Goal: Information Seeking & Learning: Learn about a topic

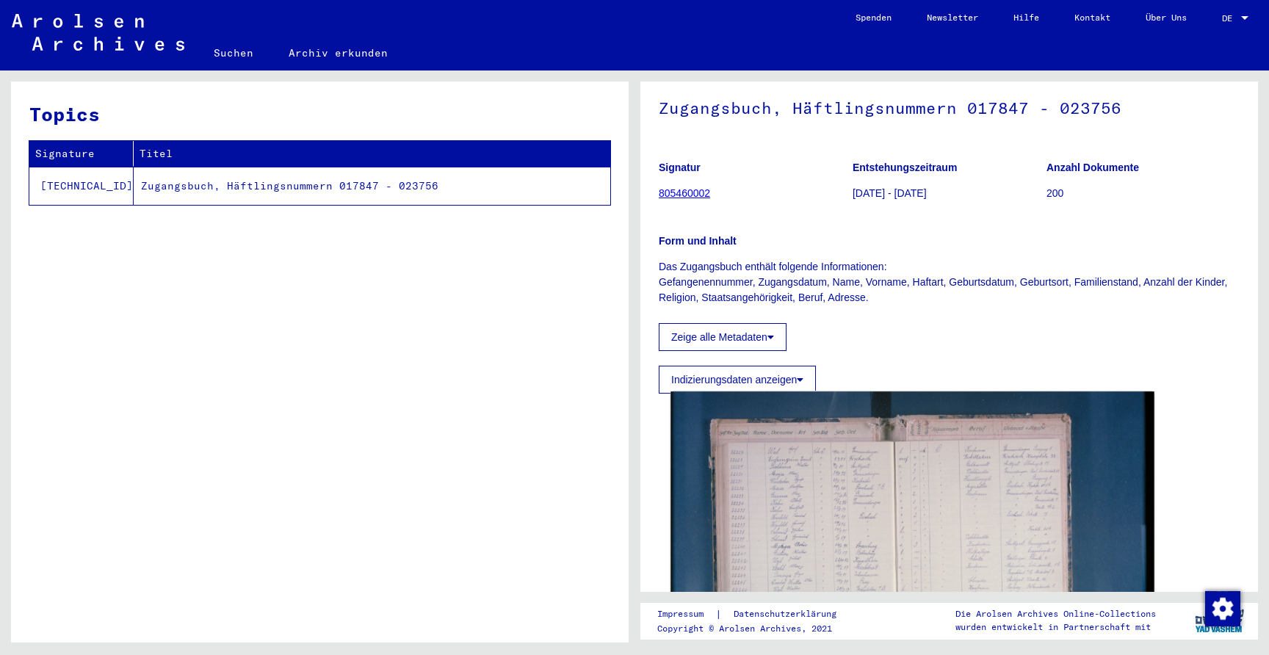
scroll to position [120, 0]
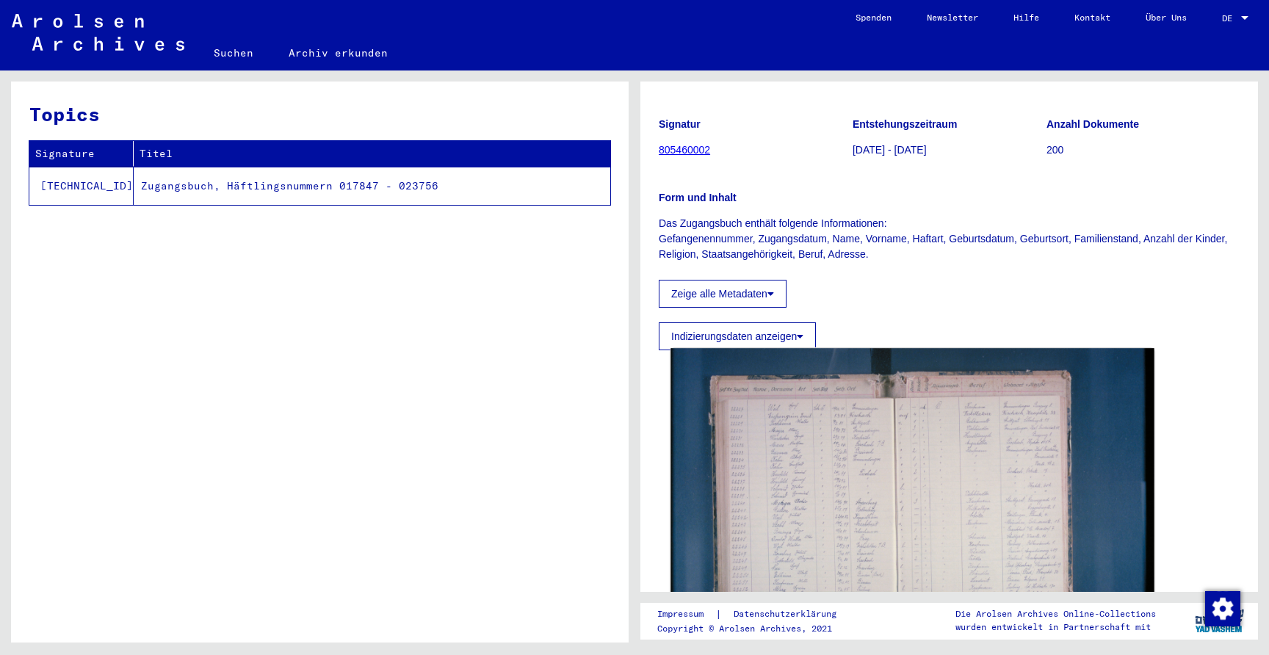
click at [975, 463] on img at bounding box center [911, 509] width 483 height 322
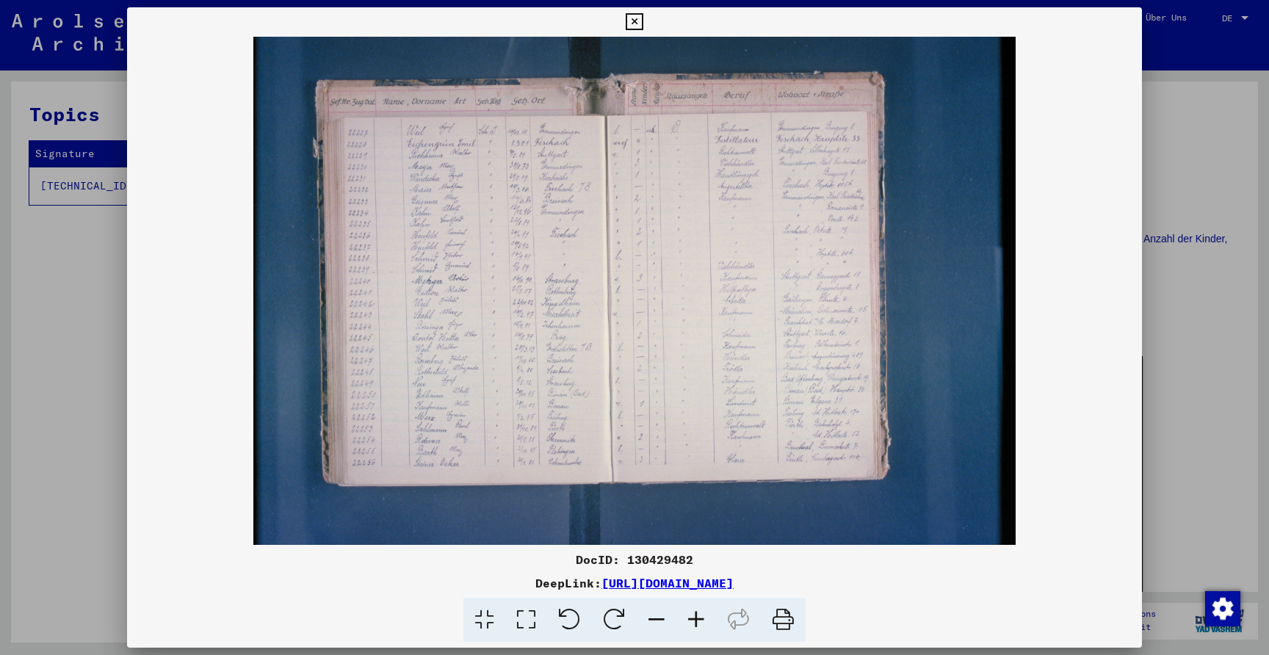
click at [539, 303] on img at bounding box center [634, 291] width 1015 height 508
click at [705, 612] on icon at bounding box center [696, 620] width 40 height 45
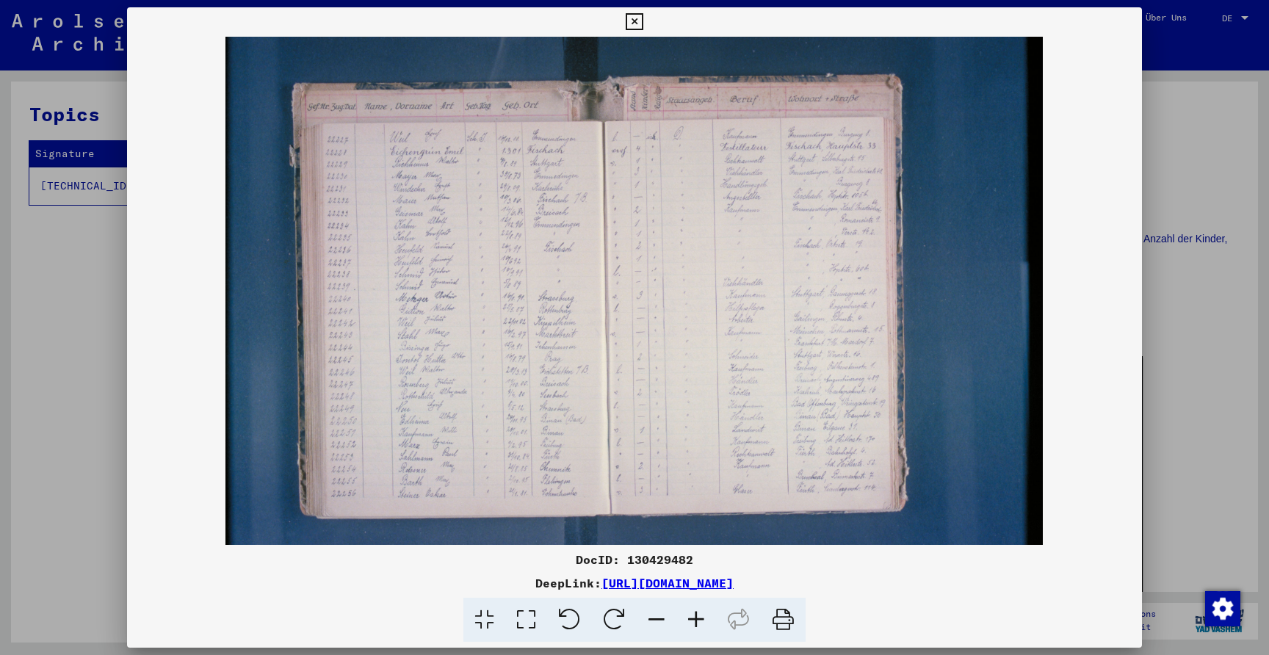
click at [705, 612] on icon at bounding box center [696, 620] width 40 height 45
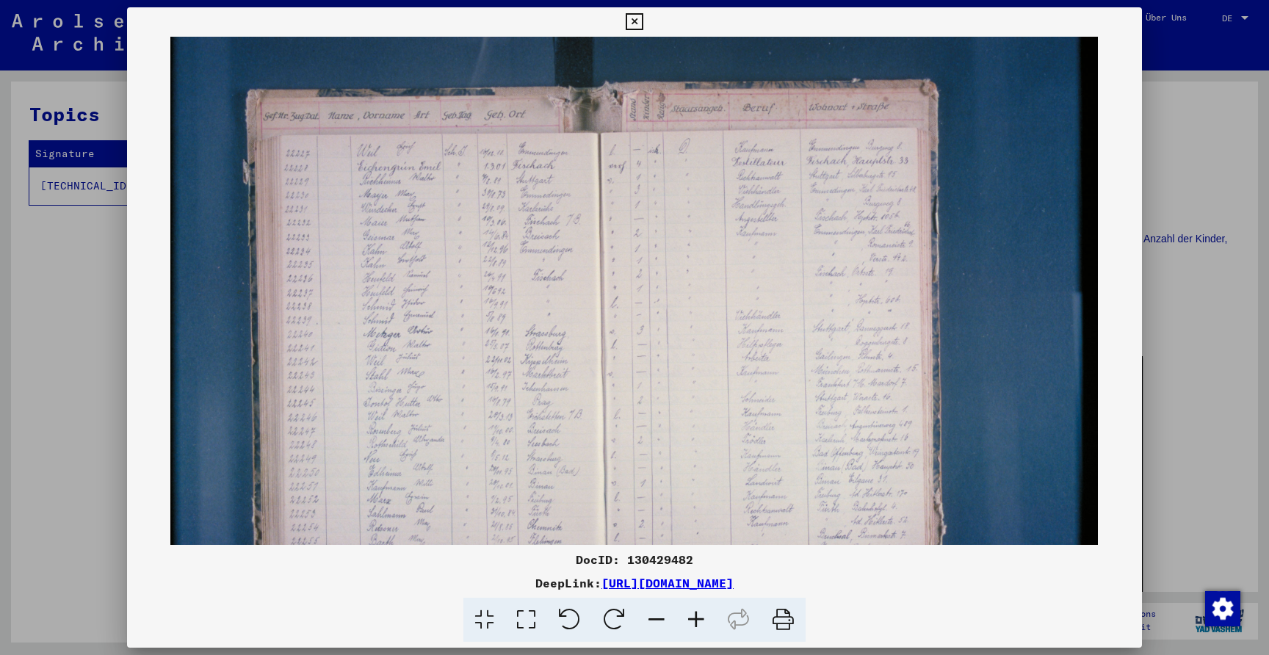
click at [705, 612] on icon at bounding box center [696, 620] width 40 height 45
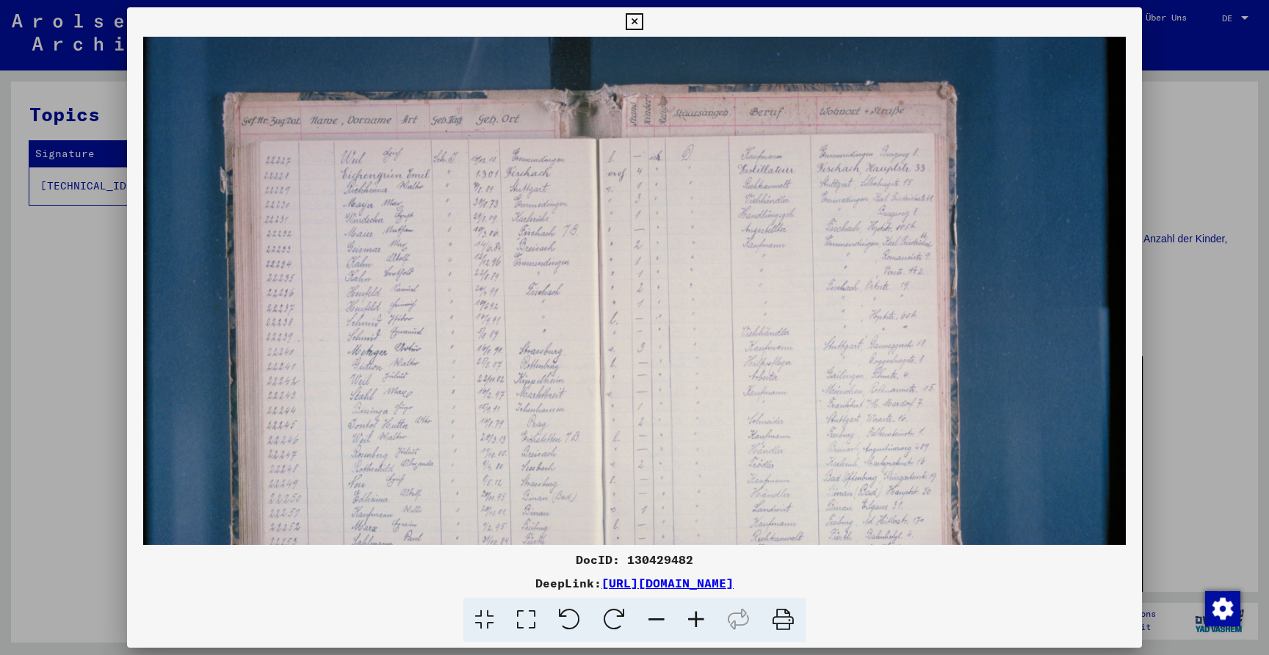
click at [705, 612] on icon at bounding box center [696, 620] width 40 height 45
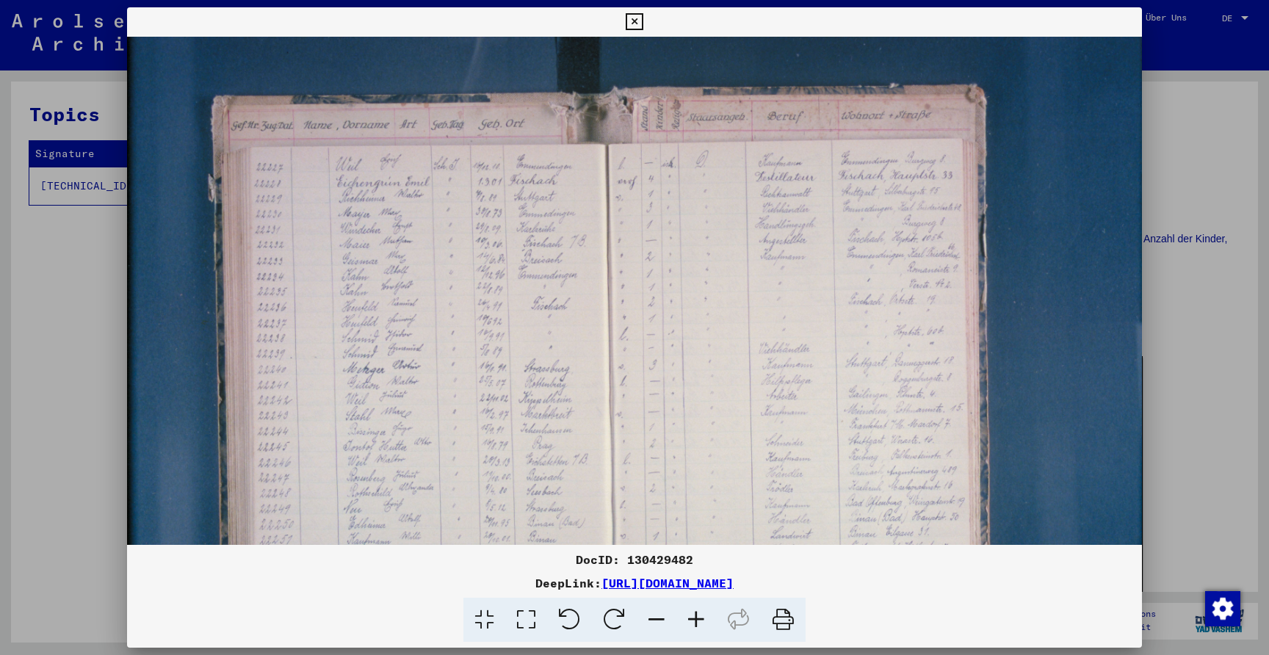
click at [705, 612] on icon at bounding box center [696, 620] width 40 height 45
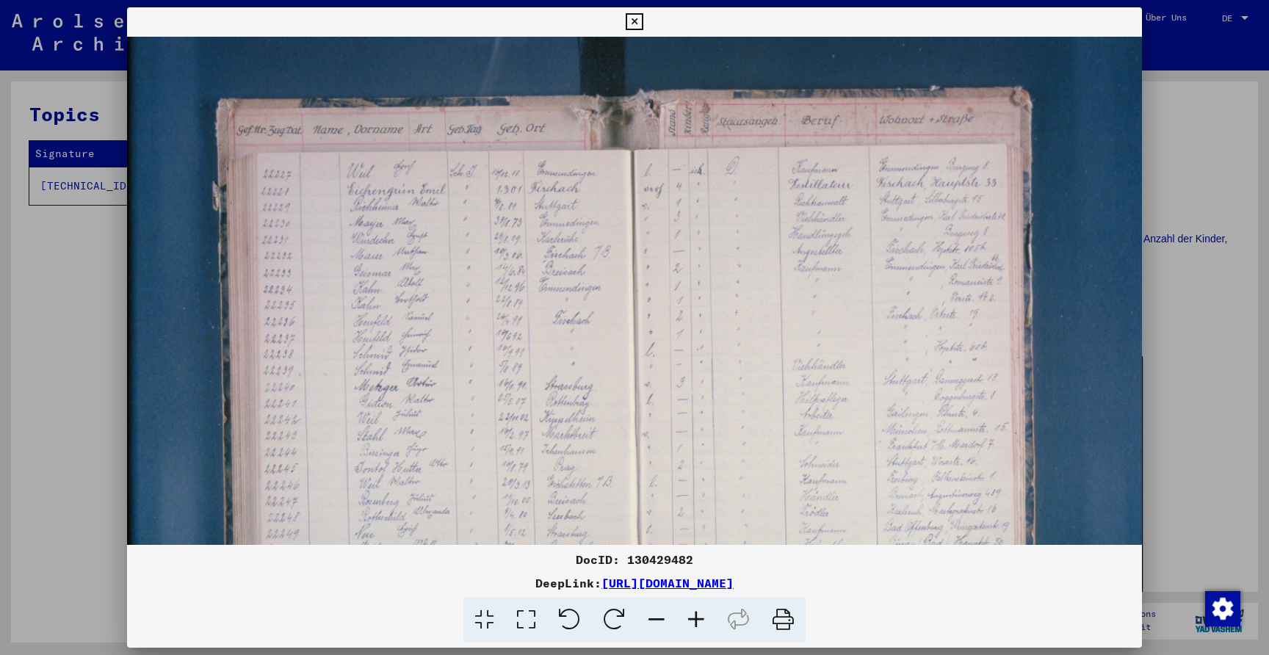
click at [705, 612] on icon at bounding box center [696, 620] width 40 height 45
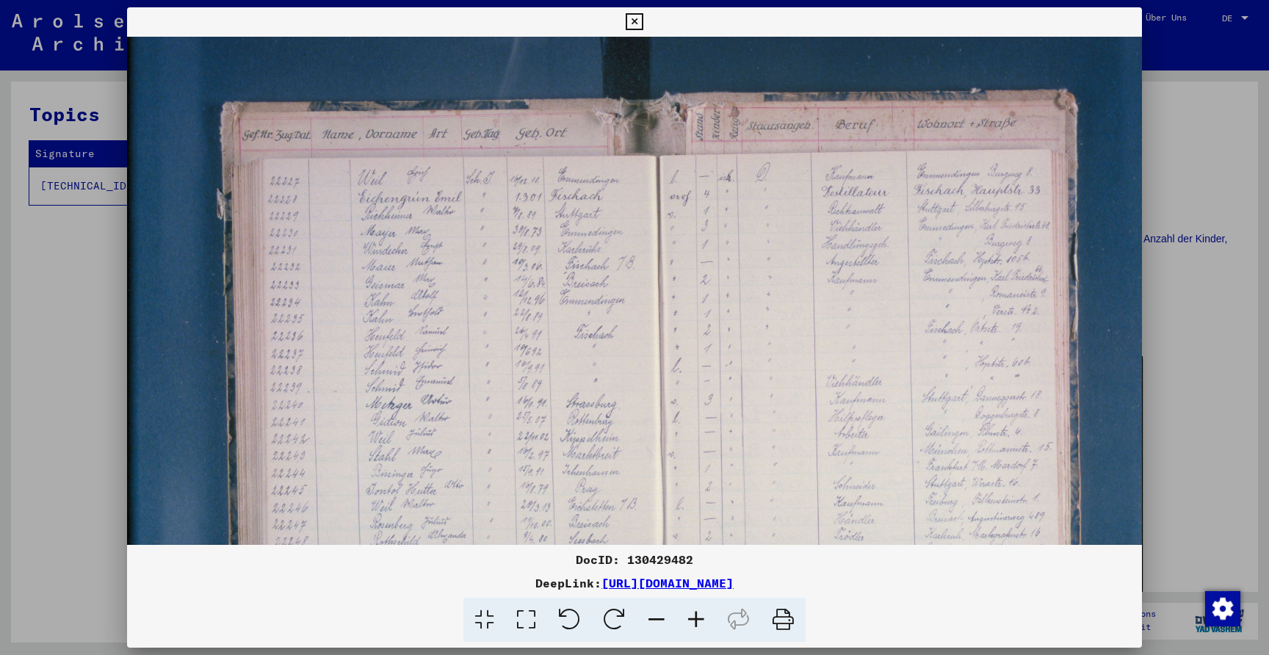
click at [705, 612] on icon at bounding box center [696, 620] width 40 height 45
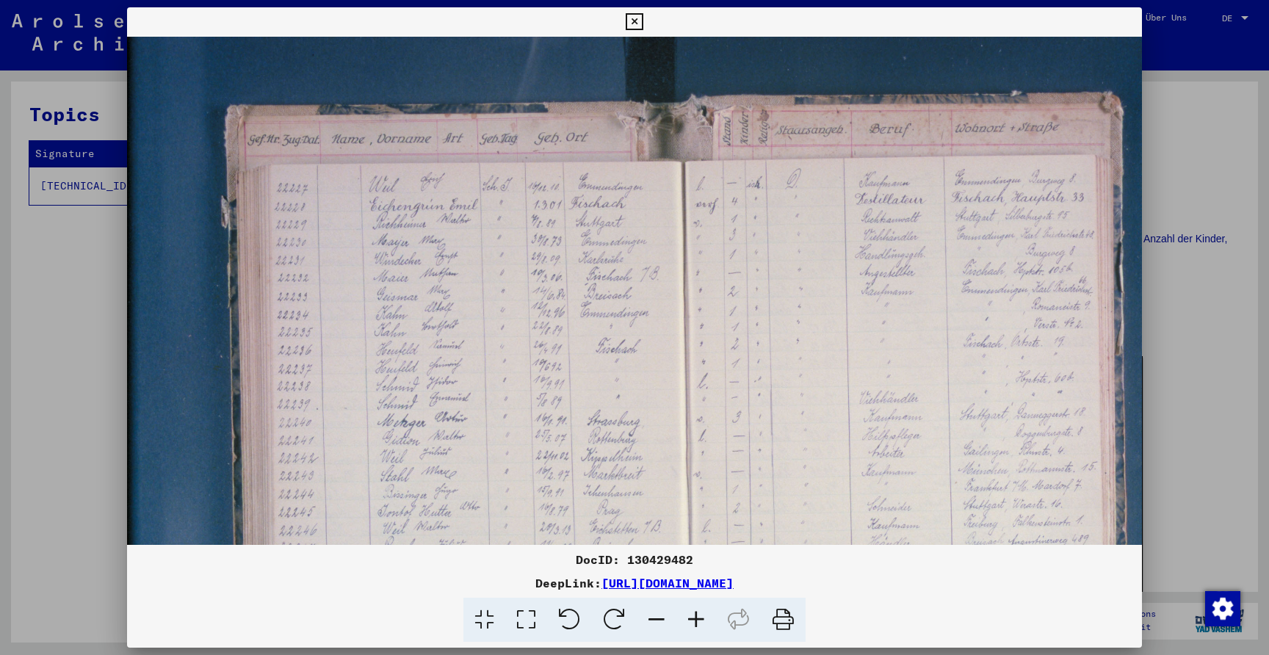
click at [705, 612] on icon at bounding box center [696, 620] width 40 height 45
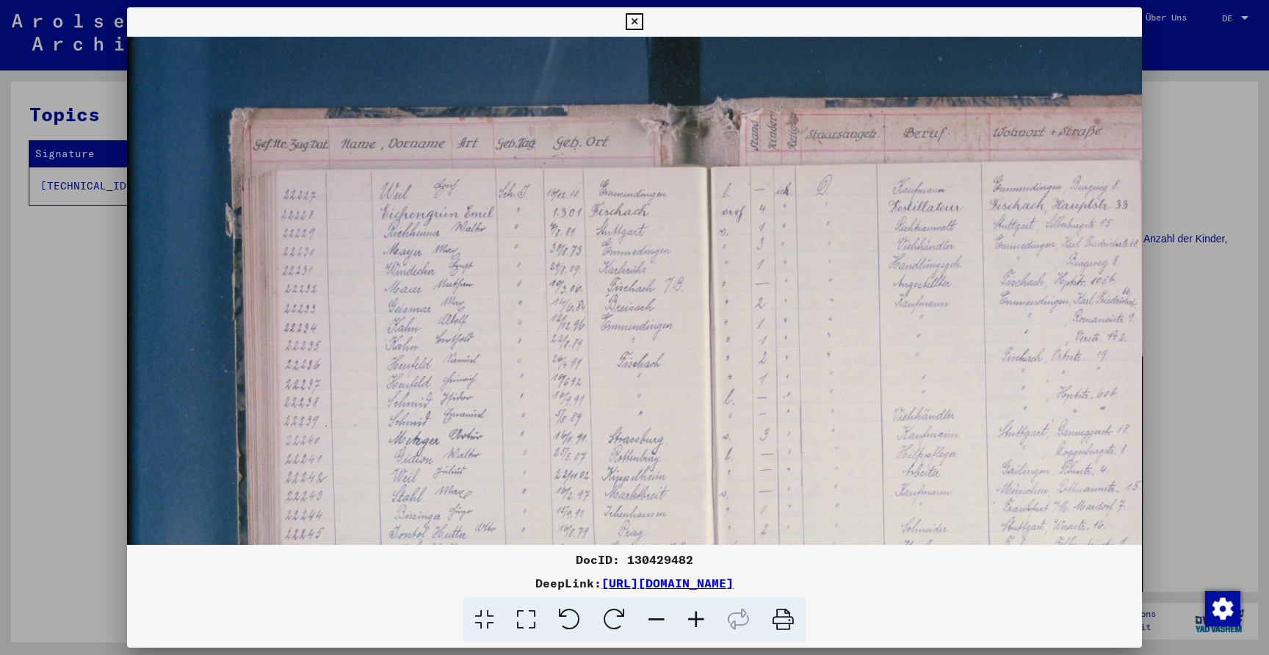
click at [705, 612] on icon at bounding box center [696, 620] width 40 height 45
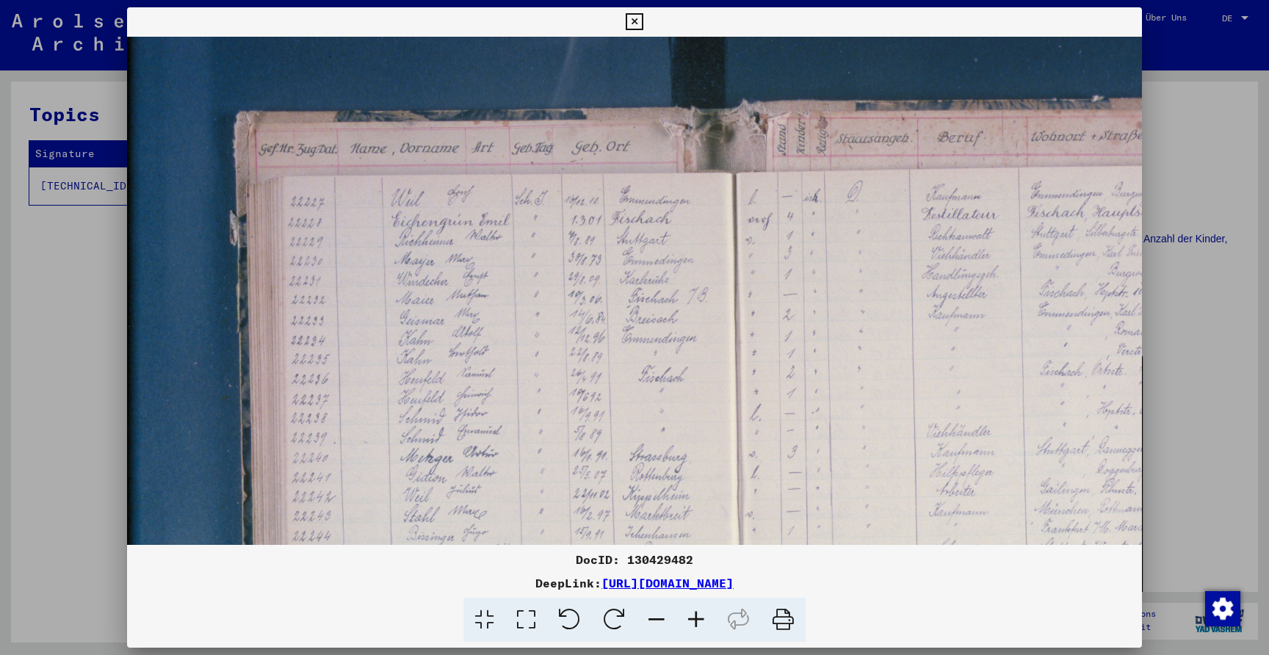
click at [705, 612] on icon at bounding box center [696, 620] width 40 height 45
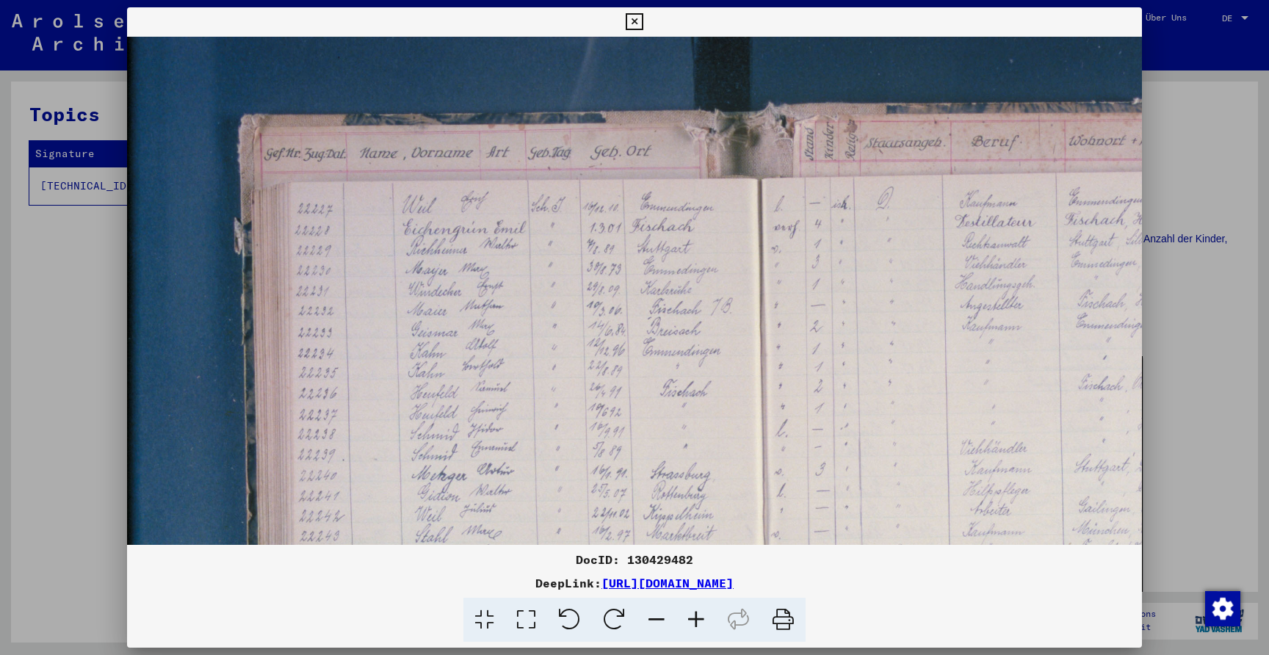
click at [705, 612] on icon at bounding box center [696, 620] width 40 height 45
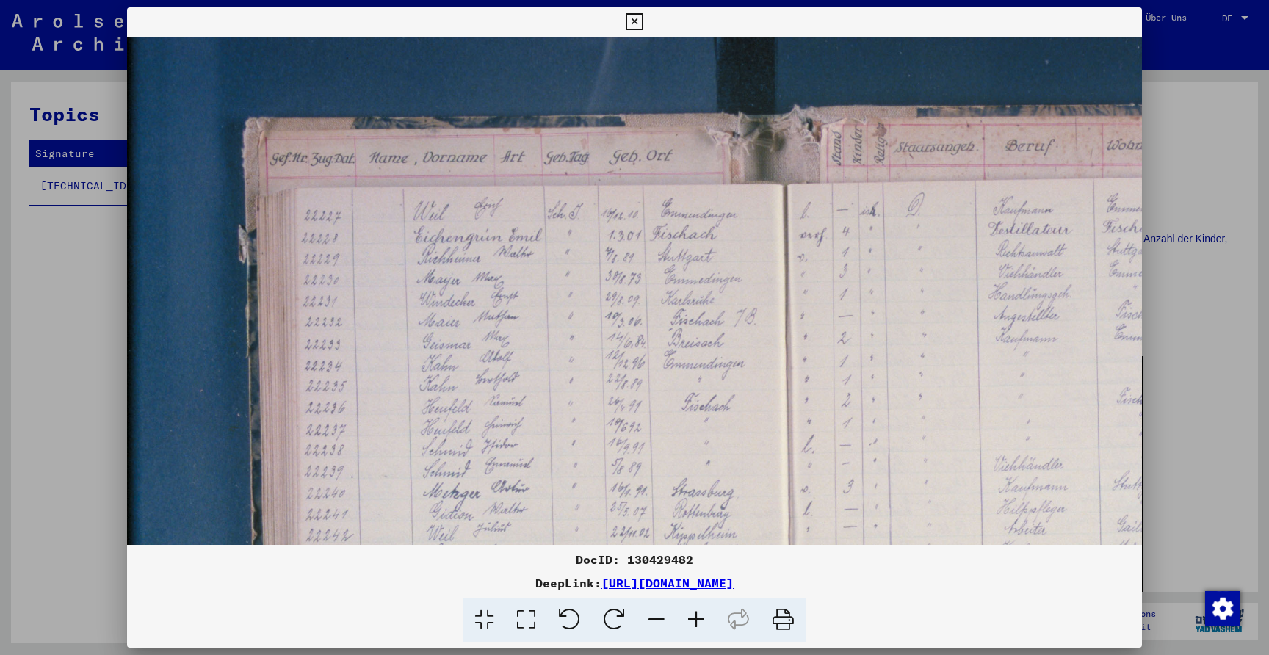
click at [705, 612] on icon at bounding box center [696, 620] width 40 height 45
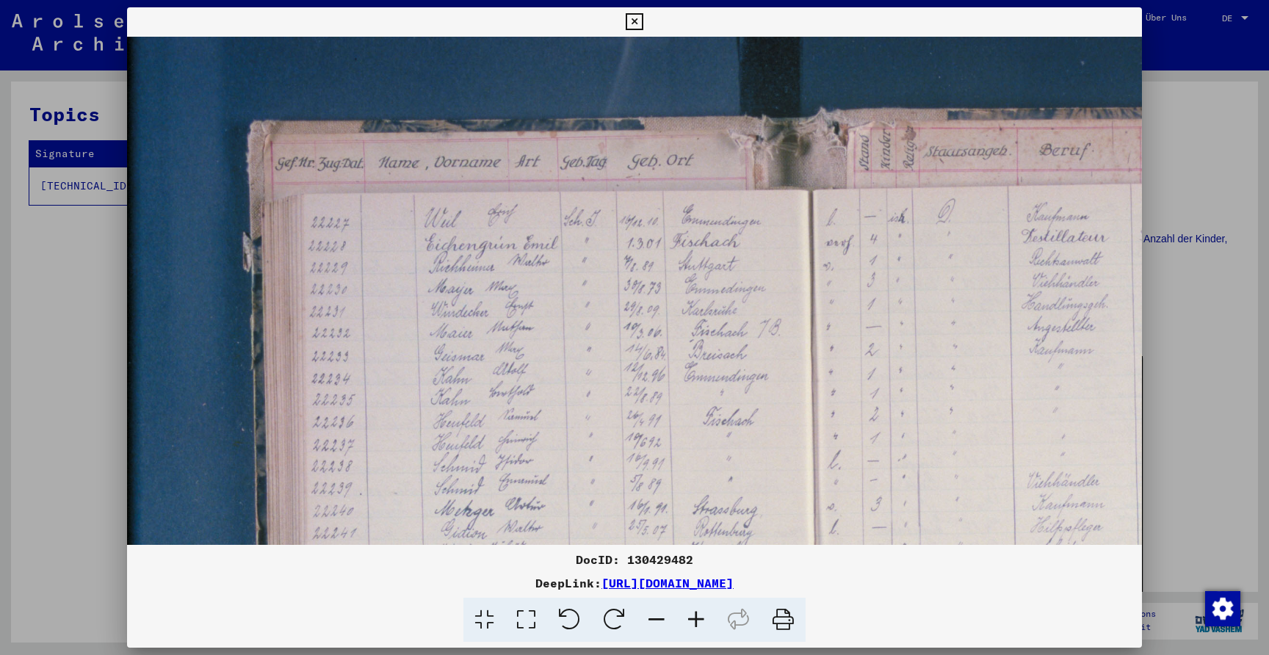
click at [6, 304] on div at bounding box center [634, 327] width 1269 height 655
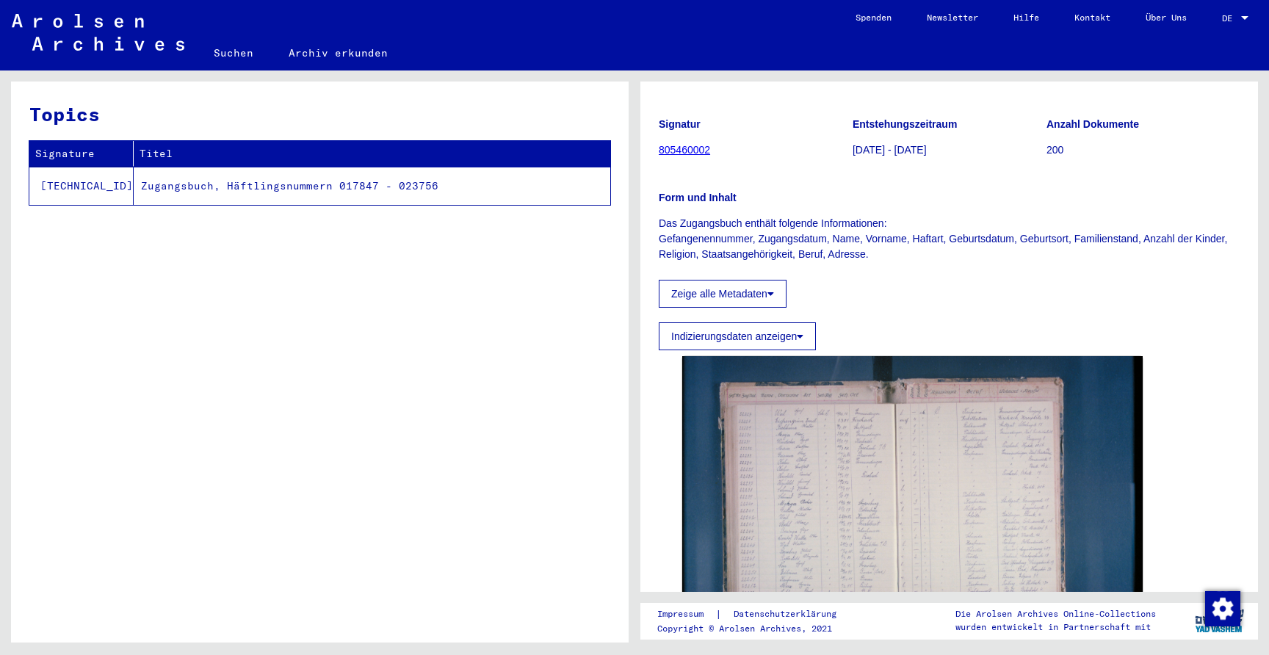
click at [474, 233] on div "Topics Signature Titel [TECHNICAL_ID] Zugangsbuch, Häftlingsnummern 017847 - 02…" at bounding box center [320, 368] width 618 height 572
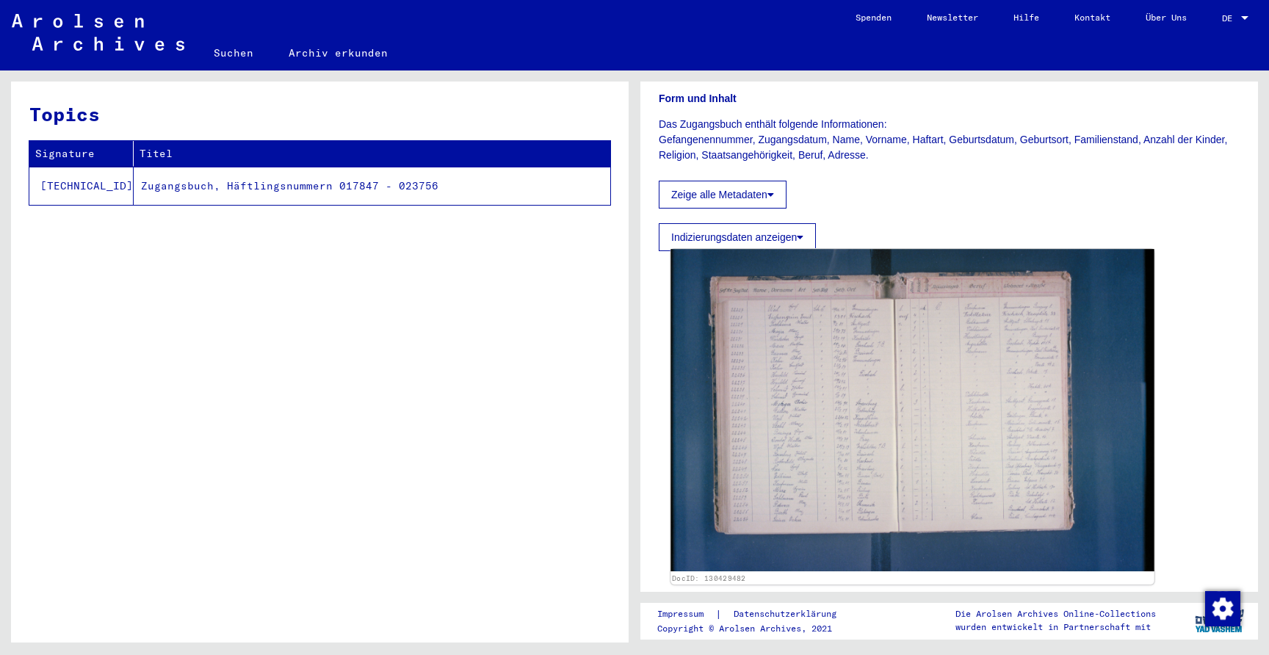
scroll to position [236, 0]
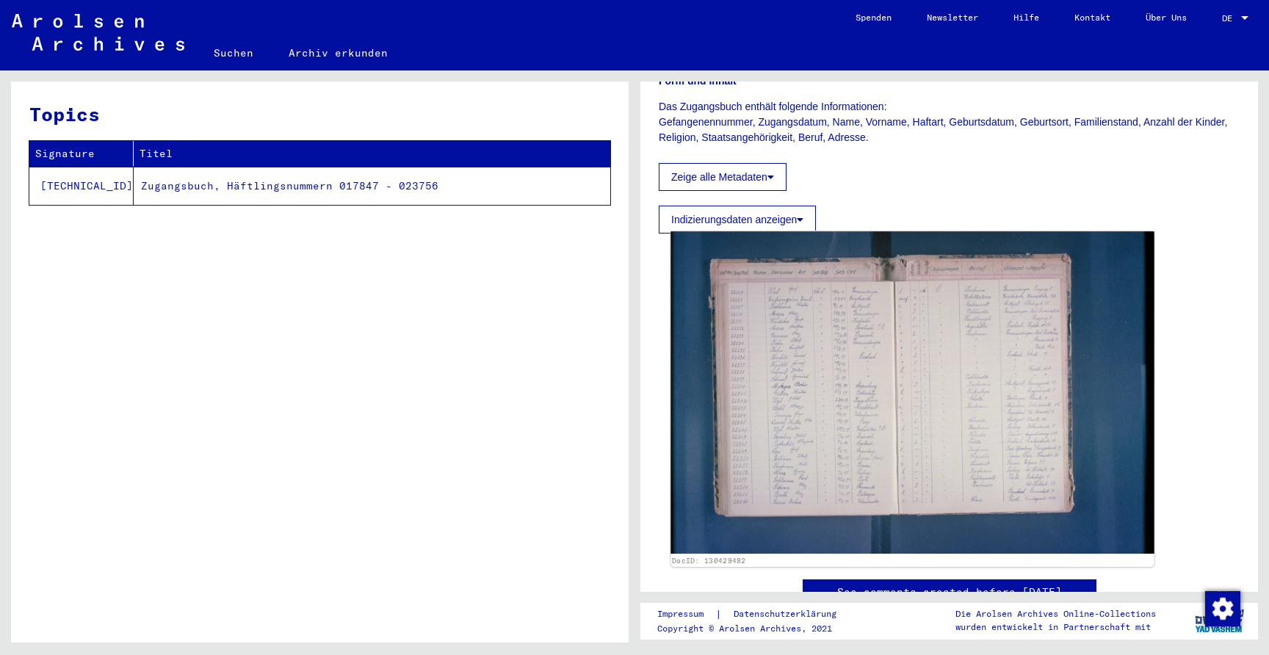
click at [823, 365] on img at bounding box center [911, 392] width 483 height 322
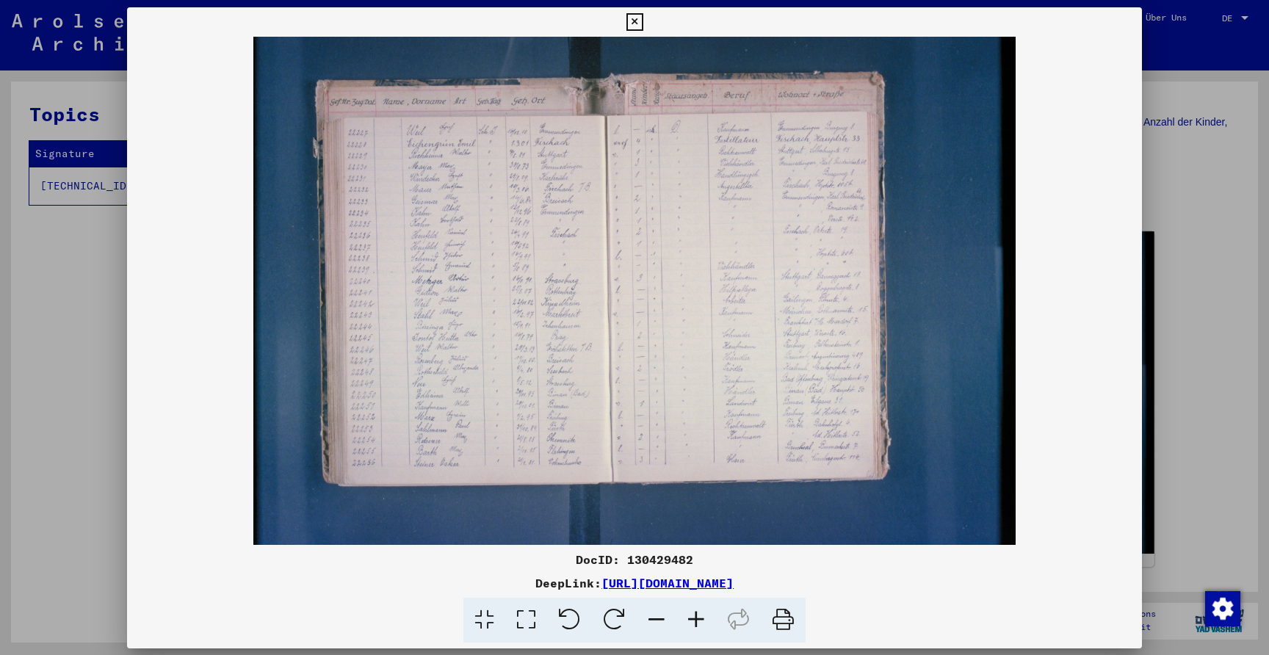
click at [823, 365] on img at bounding box center [634, 291] width 1015 height 508
click at [706, 618] on icon at bounding box center [696, 620] width 40 height 45
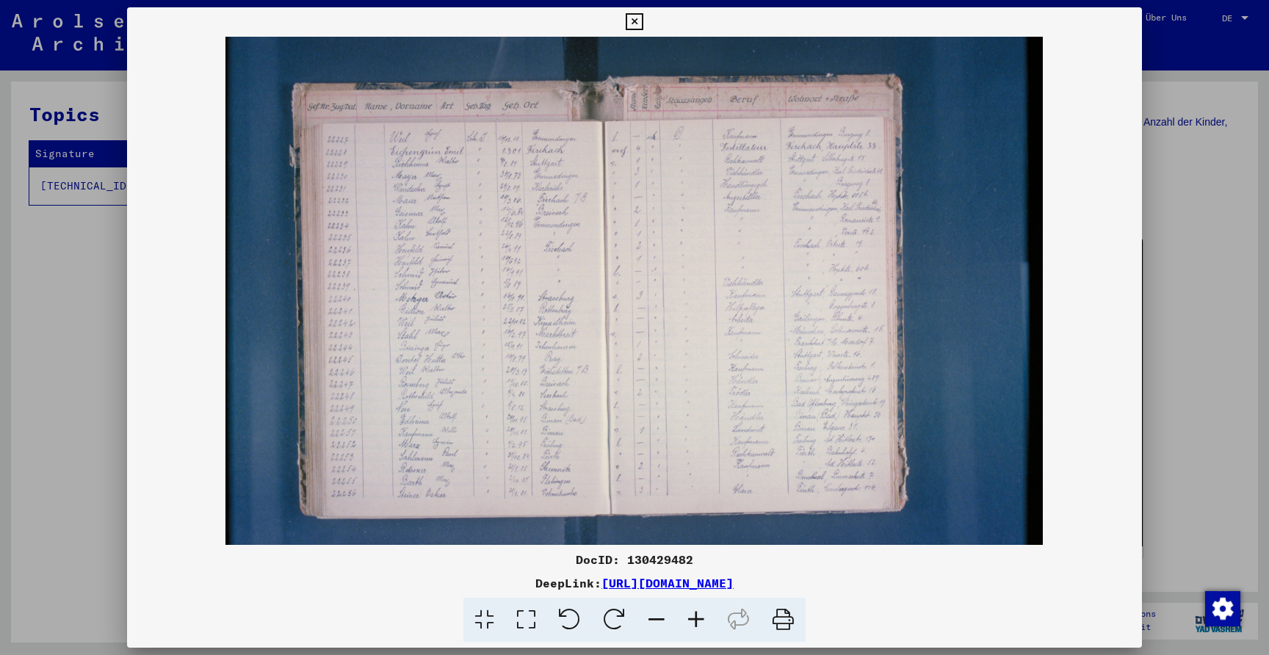
click at [704, 618] on icon at bounding box center [696, 620] width 40 height 45
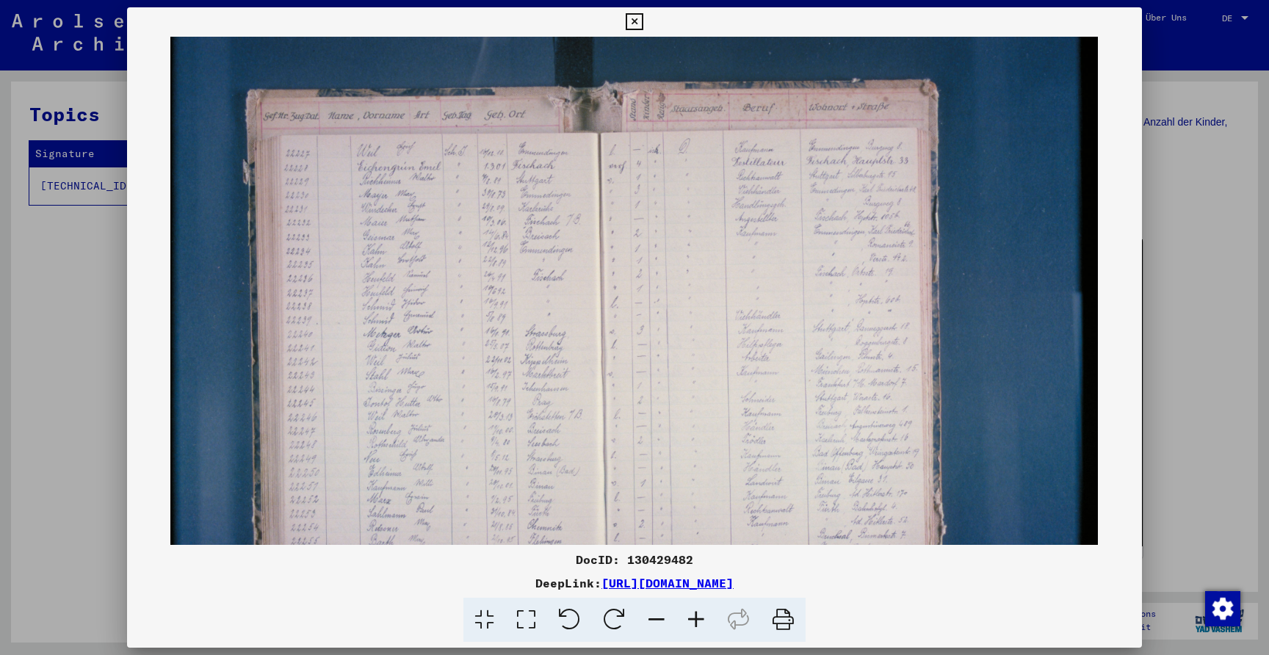
click at [704, 618] on icon at bounding box center [696, 620] width 40 height 45
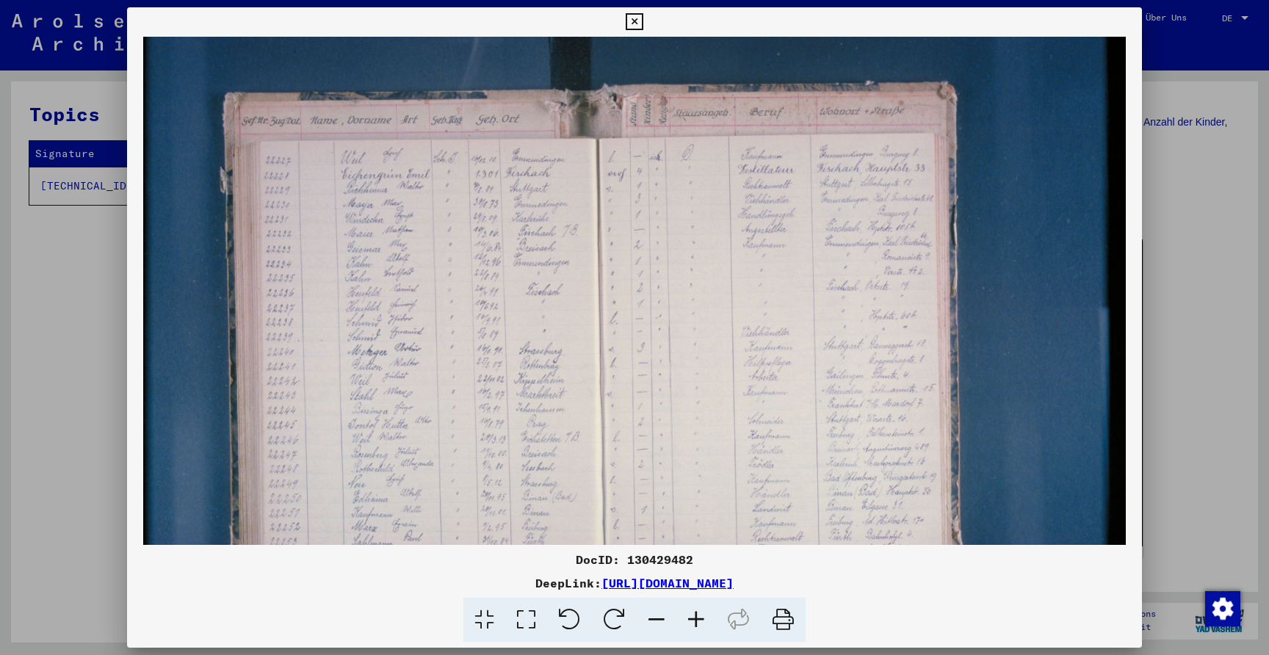
click at [704, 618] on icon at bounding box center [696, 620] width 40 height 45
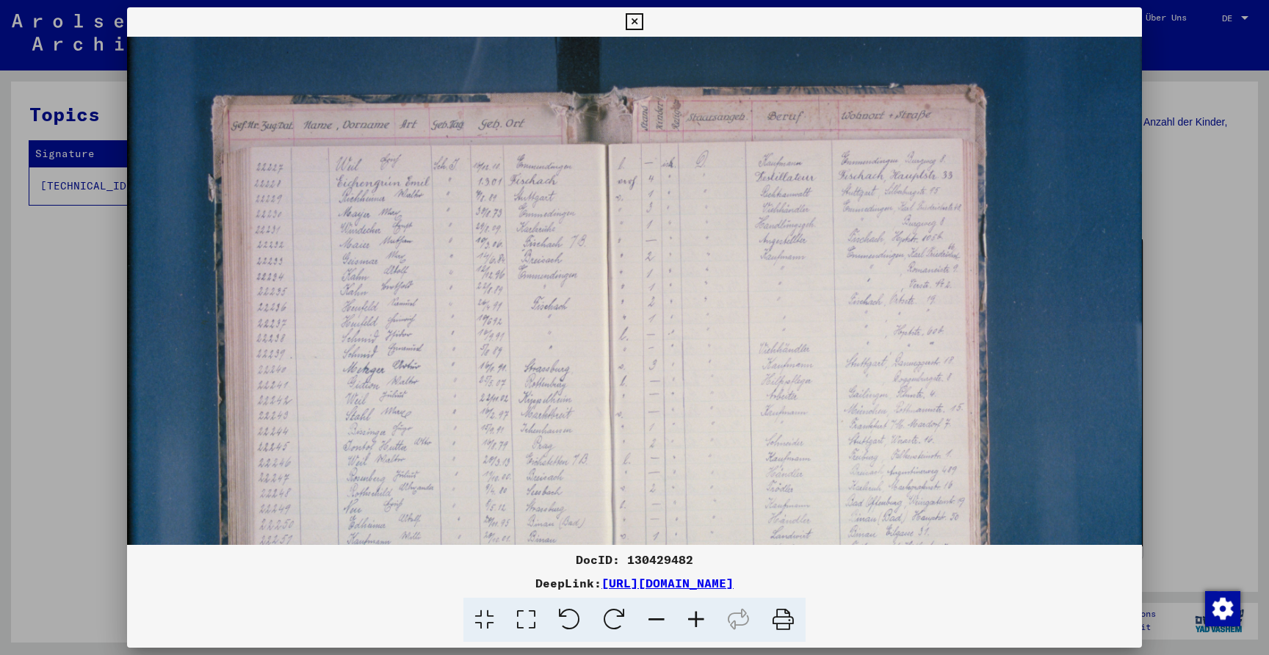
click at [704, 618] on icon at bounding box center [696, 620] width 40 height 45
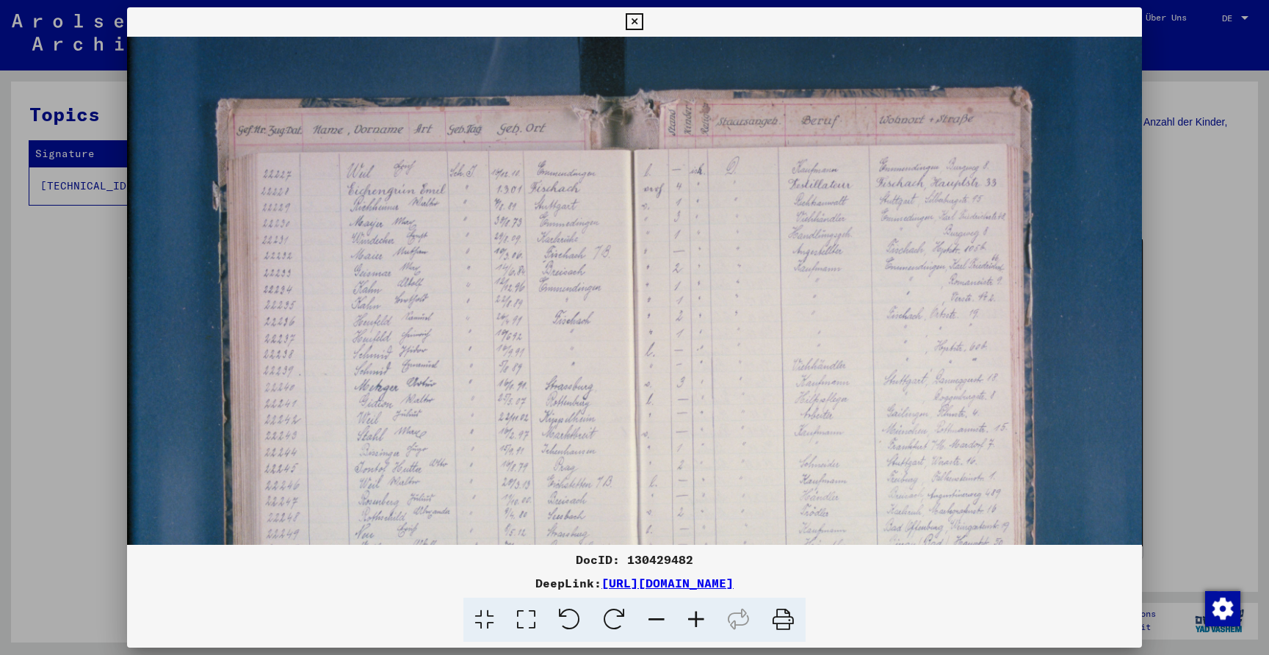
click at [704, 618] on icon at bounding box center [696, 620] width 40 height 45
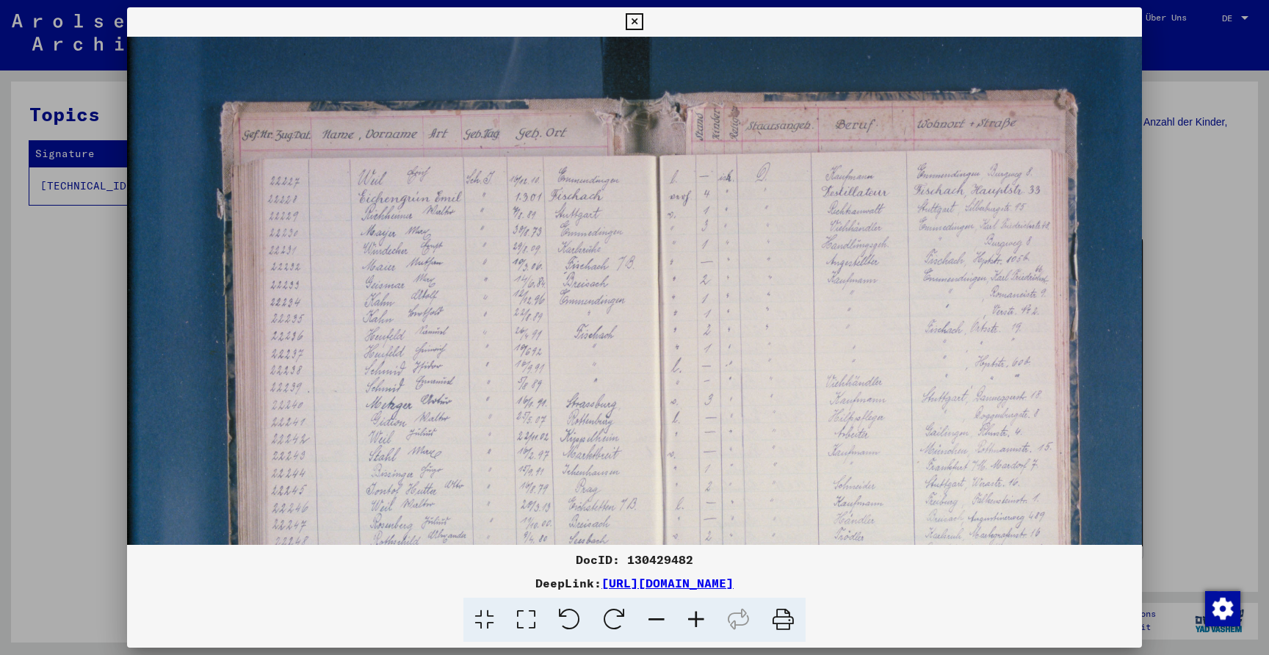
click at [704, 618] on icon at bounding box center [696, 620] width 40 height 45
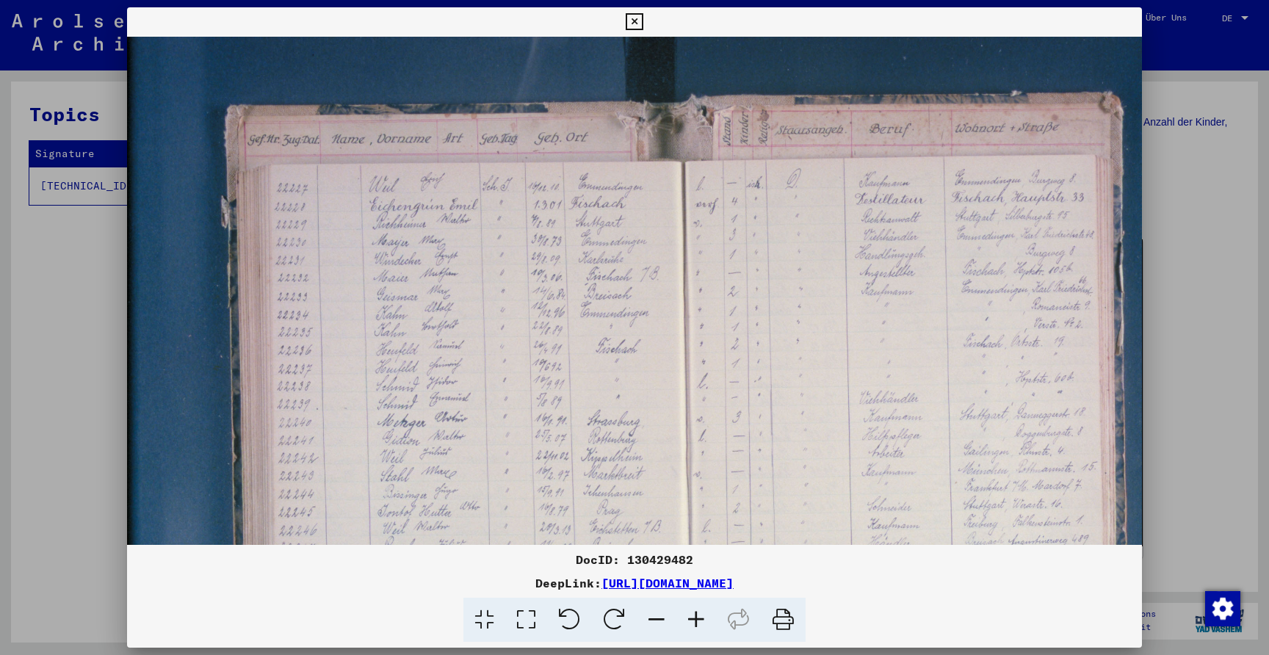
click at [704, 618] on icon at bounding box center [696, 620] width 40 height 45
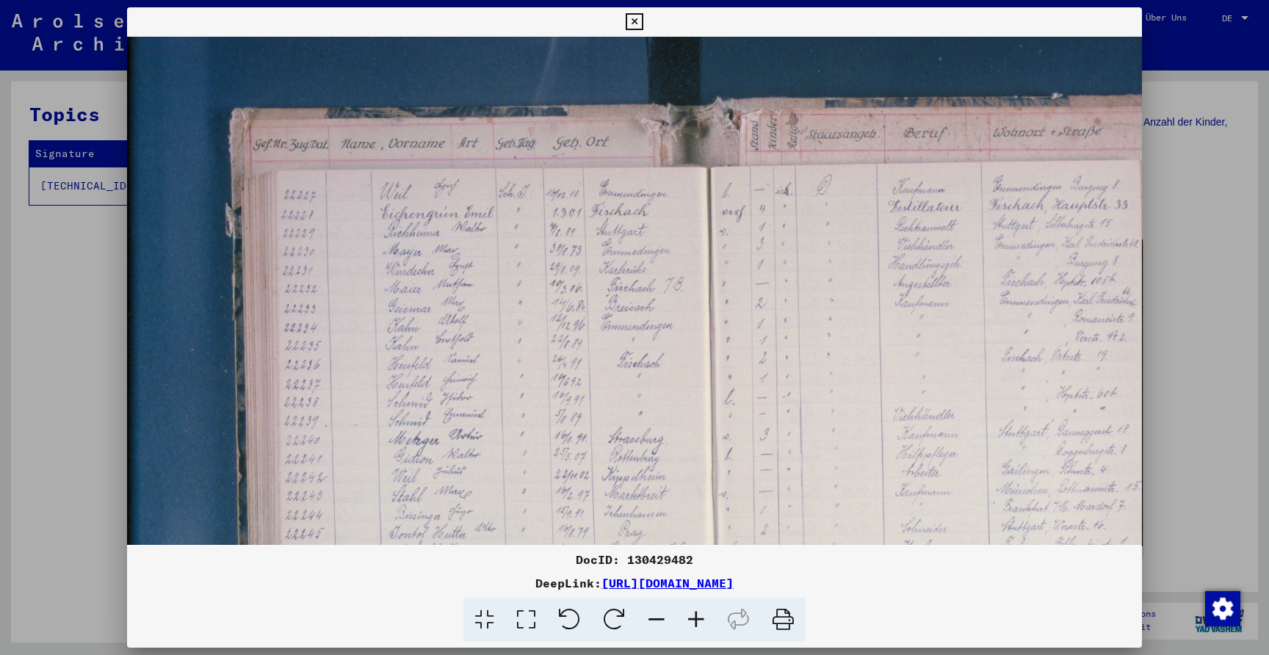
click at [704, 618] on icon at bounding box center [696, 620] width 40 height 45
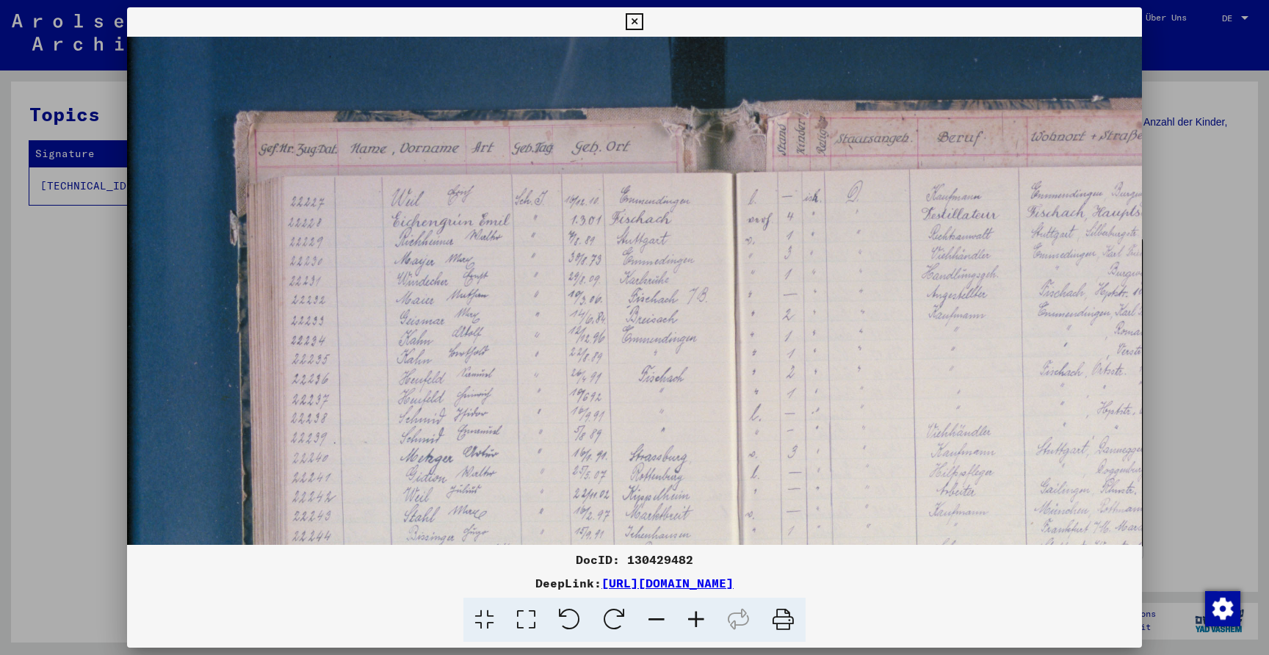
click at [704, 618] on icon at bounding box center [696, 620] width 40 height 45
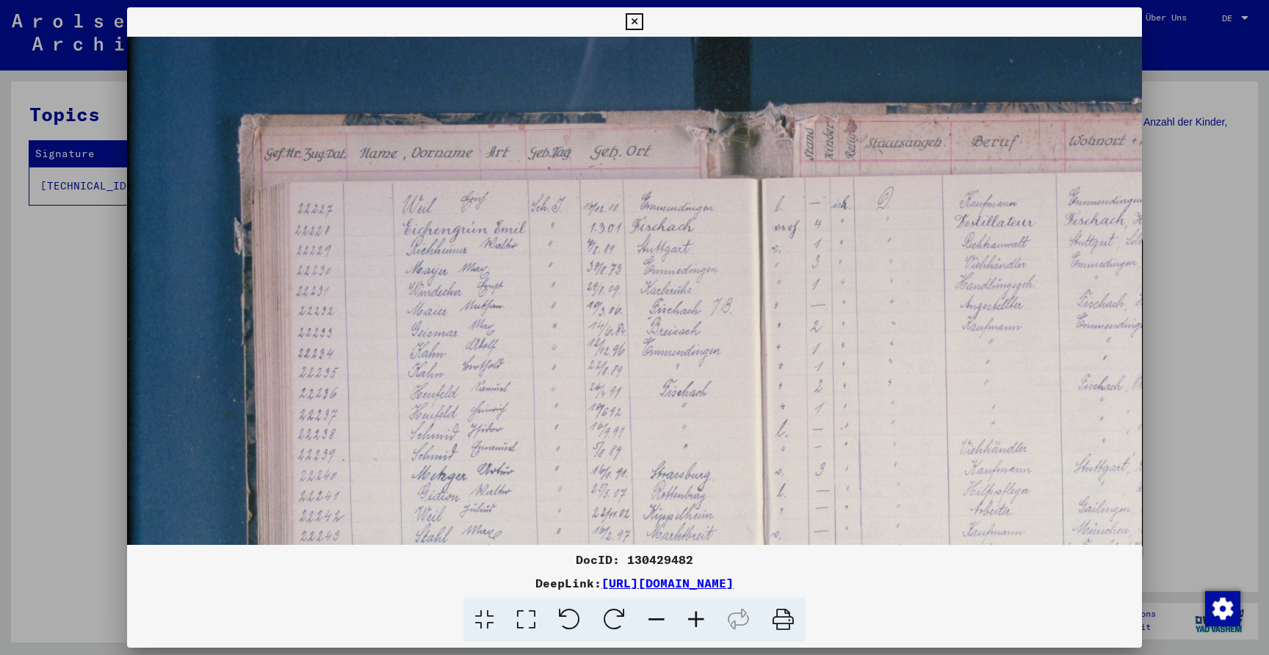
click at [704, 618] on icon at bounding box center [696, 620] width 40 height 45
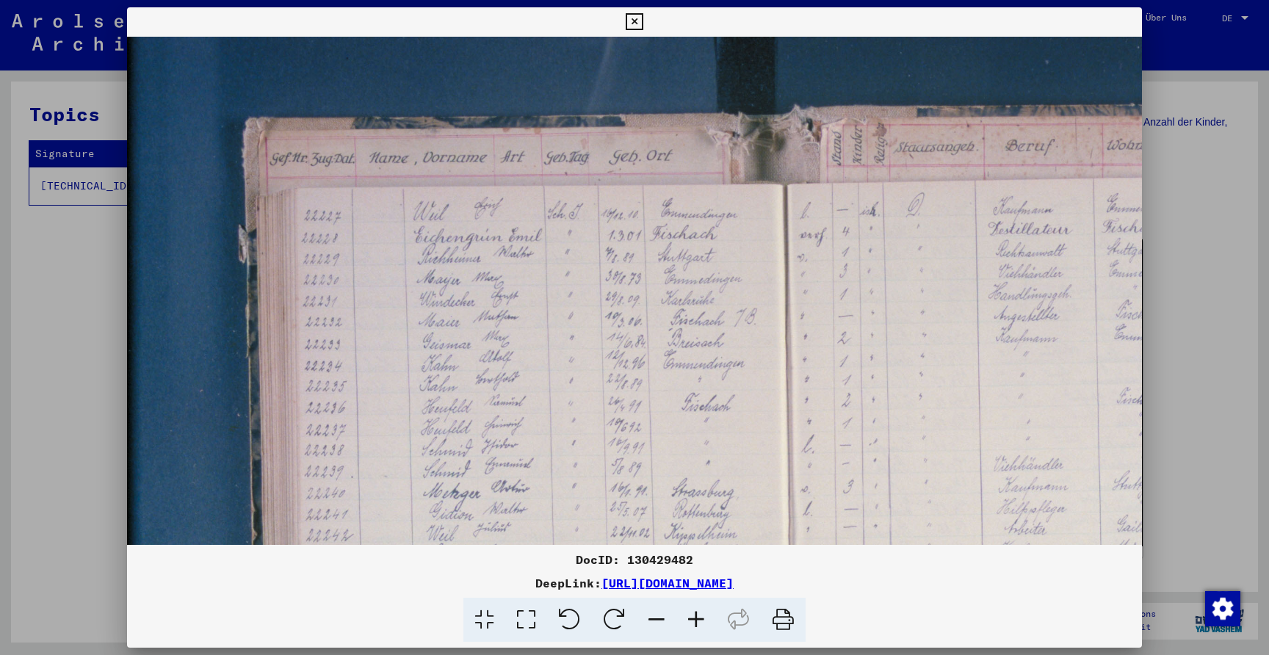
click at [704, 618] on icon at bounding box center [696, 620] width 40 height 45
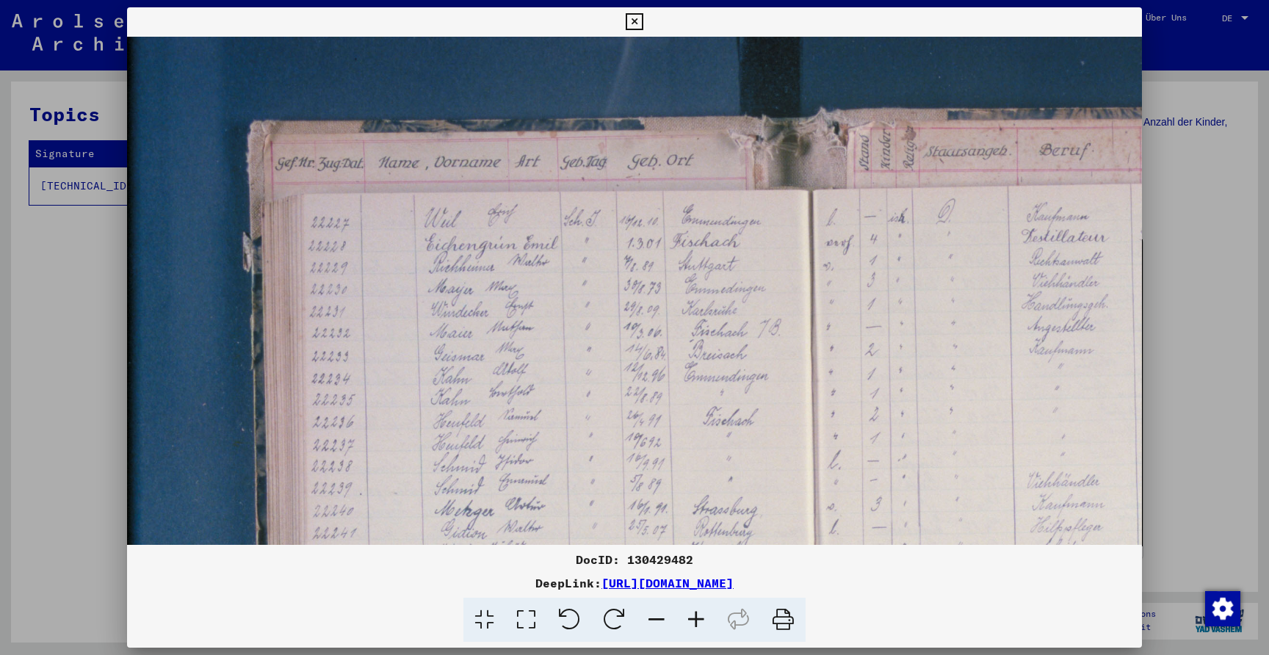
click at [704, 618] on icon at bounding box center [696, 620] width 40 height 45
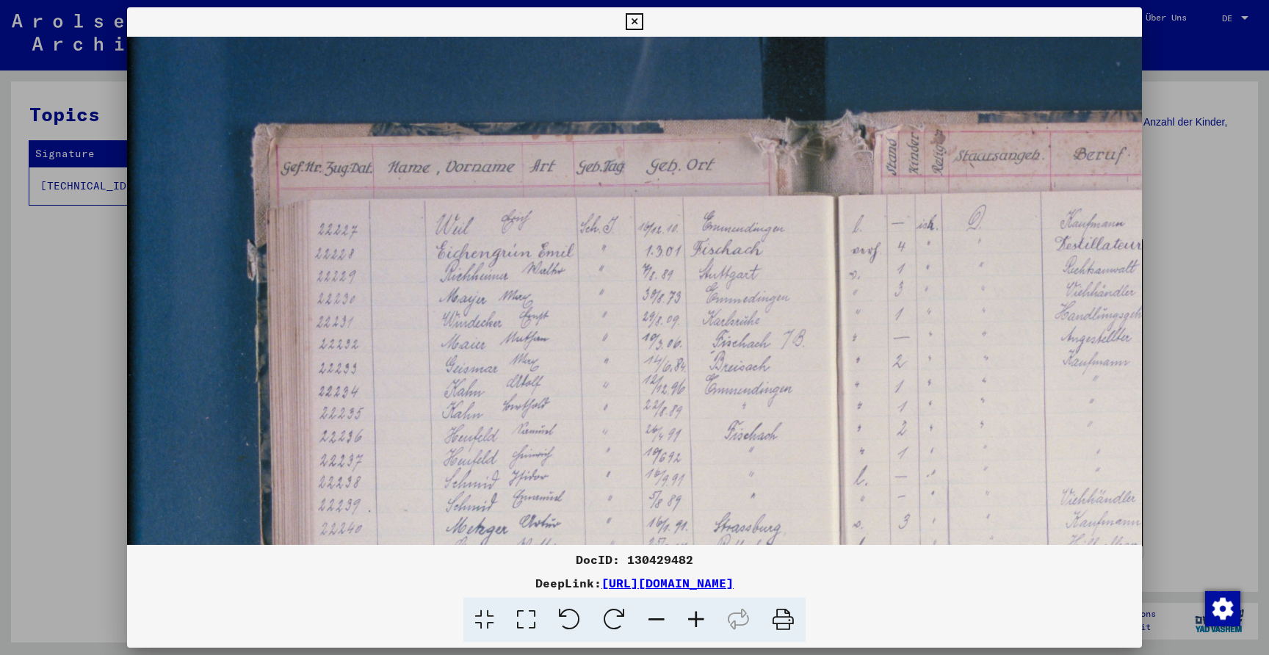
click at [704, 618] on icon at bounding box center [696, 620] width 40 height 45
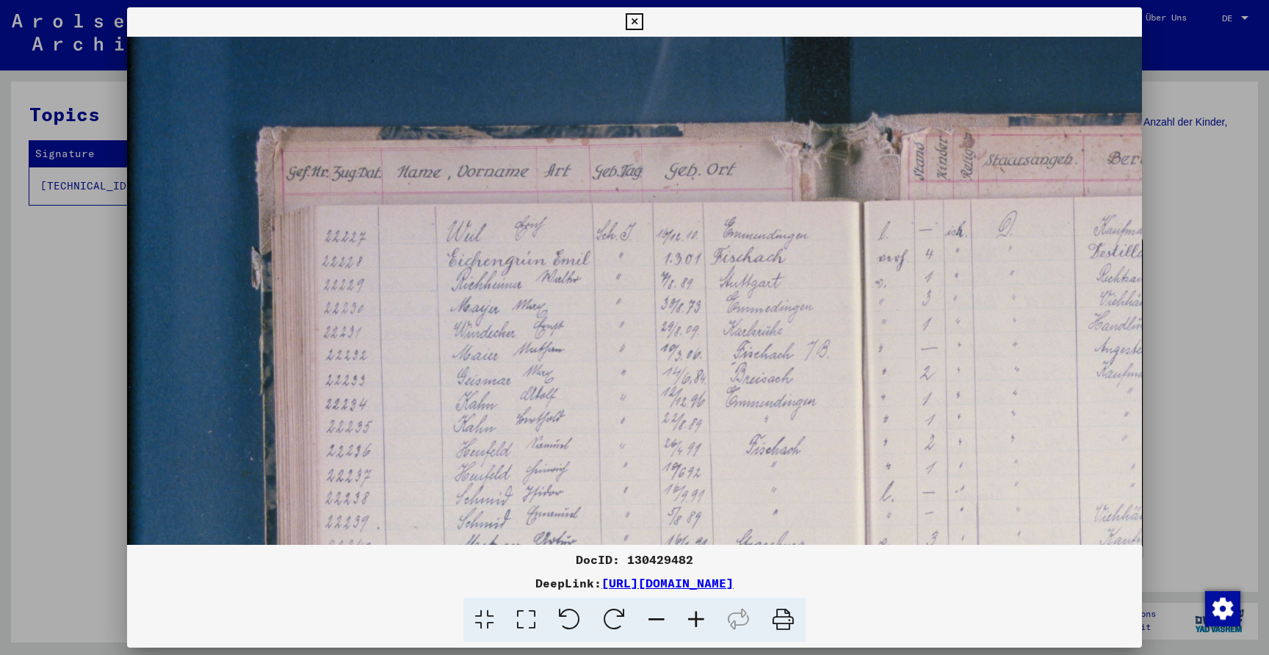
click at [704, 618] on icon at bounding box center [696, 620] width 40 height 45
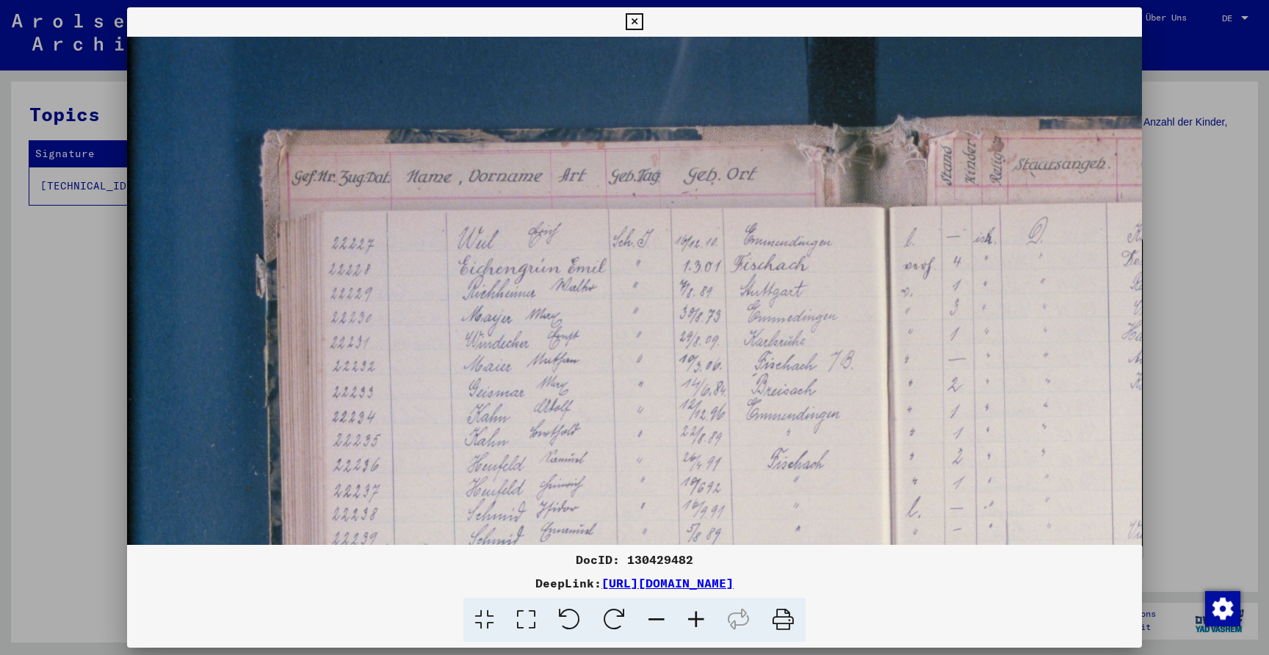
click at [704, 618] on icon at bounding box center [696, 620] width 40 height 45
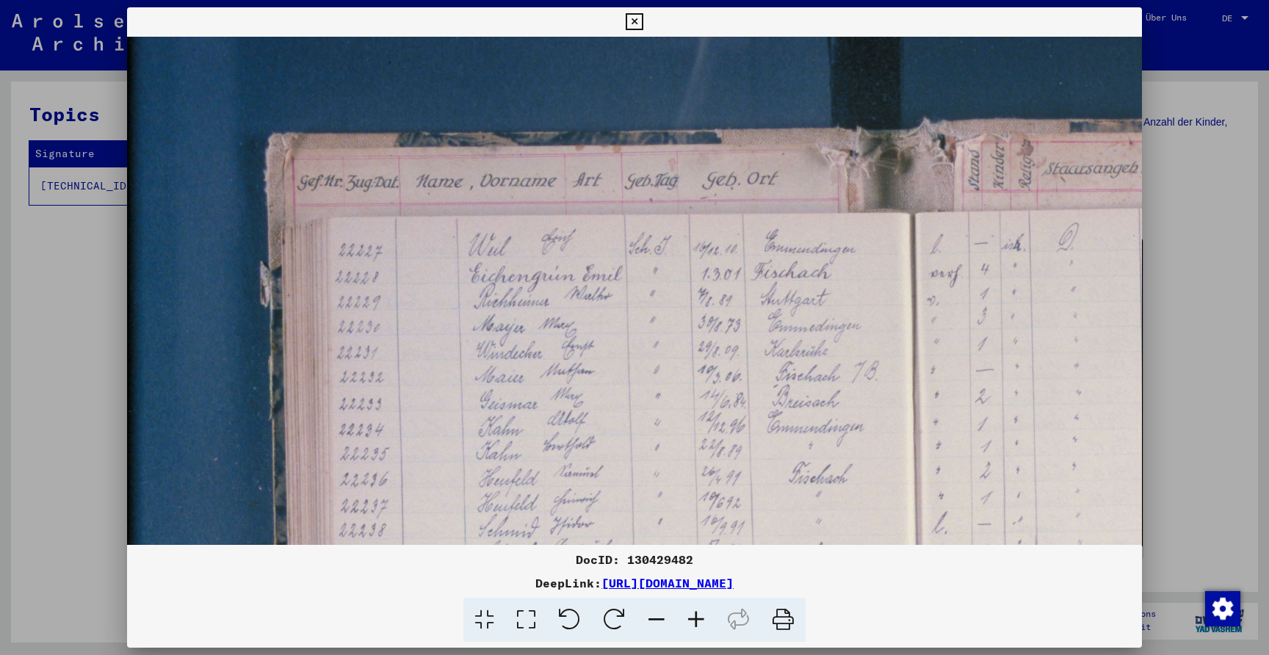
click at [704, 618] on icon at bounding box center [696, 620] width 40 height 45
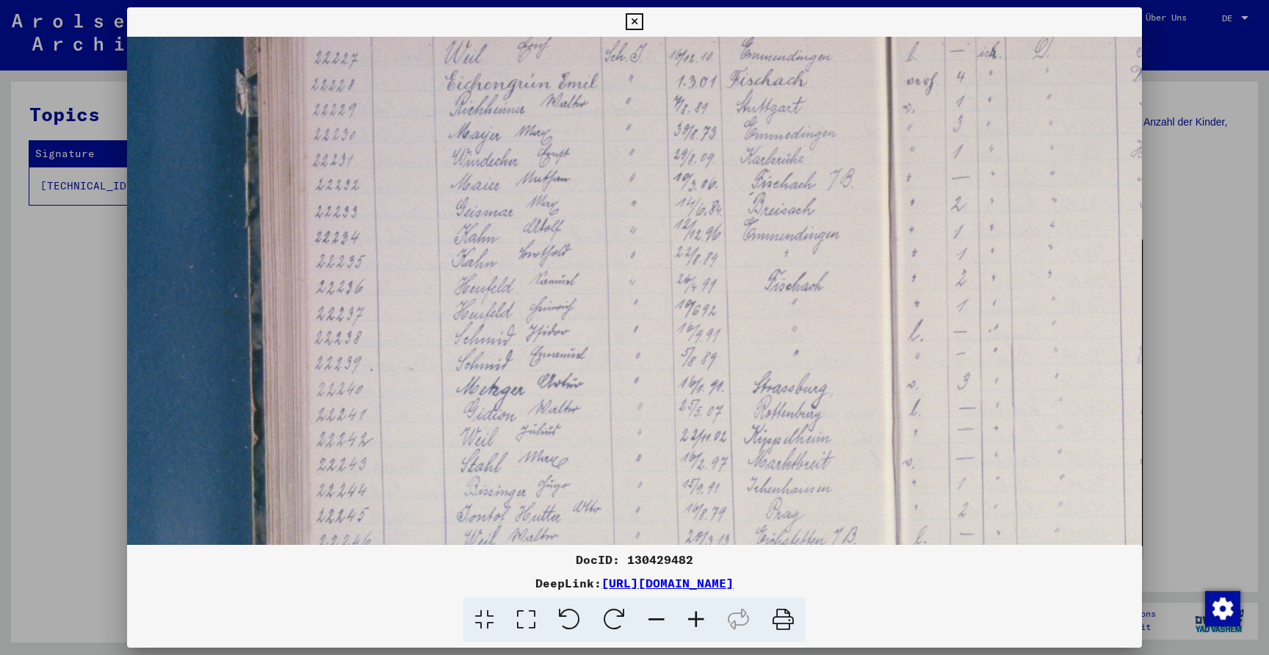
drag, startPoint x: 698, startPoint y: 325, endPoint x: 674, endPoint y: 131, distance: 194.6
click at [674, 131] on img at bounding box center [952, 410] width 1698 height 1132
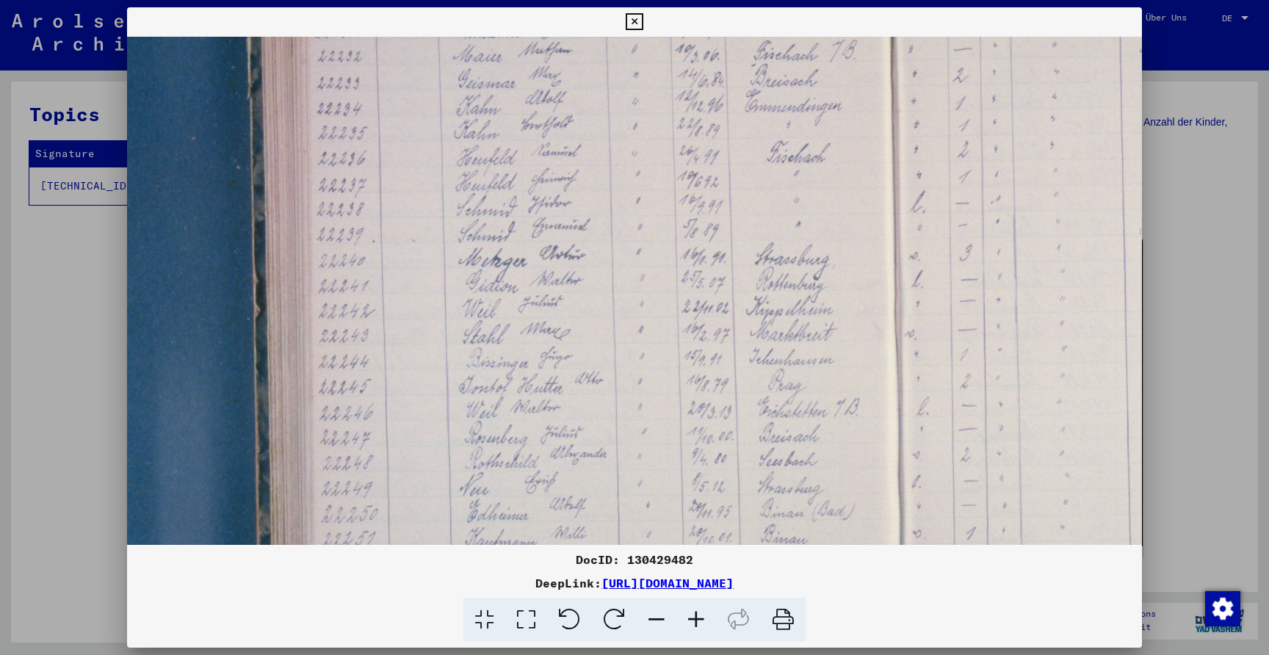
scroll to position [325, 23]
drag, startPoint x: 697, startPoint y: 327, endPoint x: 698, endPoint y: 201, distance: 126.3
click at [698, 201] on img at bounding box center [953, 278] width 1698 height 1132
click at [686, 614] on icon at bounding box center [696, 620] width 40 height 45
click at [687, 614] on icon at bounding box center [696, 620] width 40 height 45
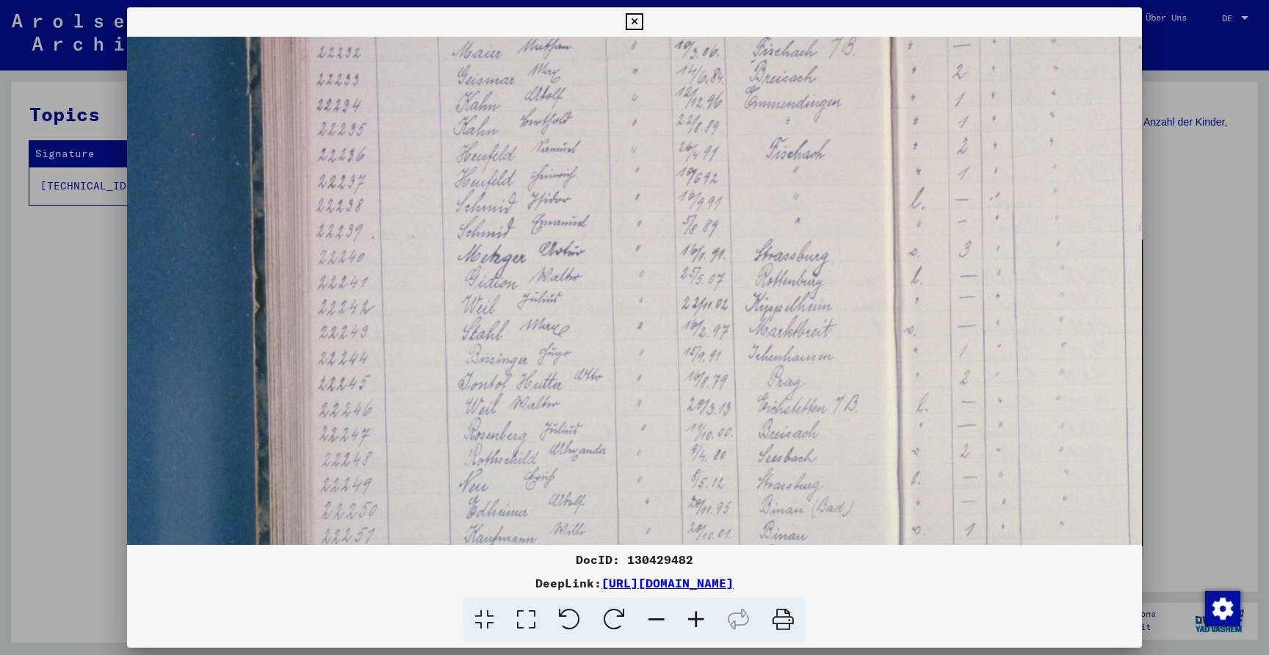
click at [687, 614] on icon at bounding box center [696, 620] width 40 height 45
click at [707, 614] on icon at bounding box center [696, 620] width 40 height 45
click at [700, 616] on icon at bounding box center [696, 620] width 40 height 45
drag, startPoint x: 700, startPoint y: 616, endPoint x: 610, endPoint y: 374, distance: 257.6
click at [698, 615] on icon at bounding box center [696, 620] width 40 height 45
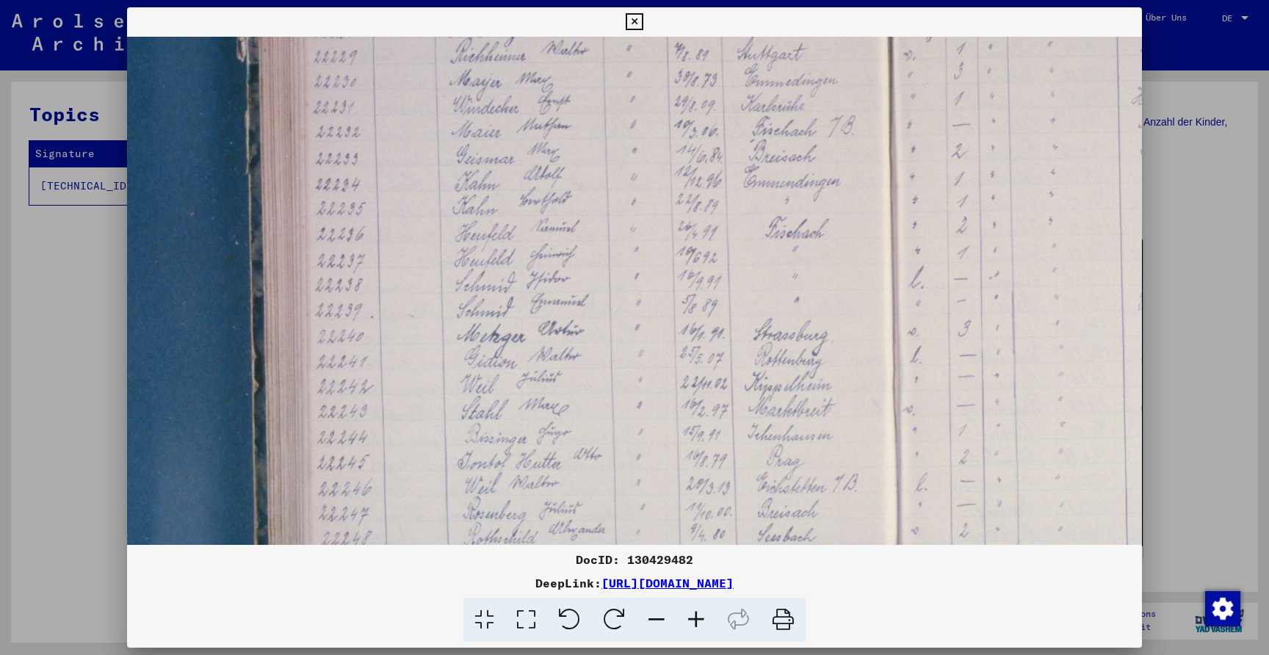
scroll to position [62, 0]
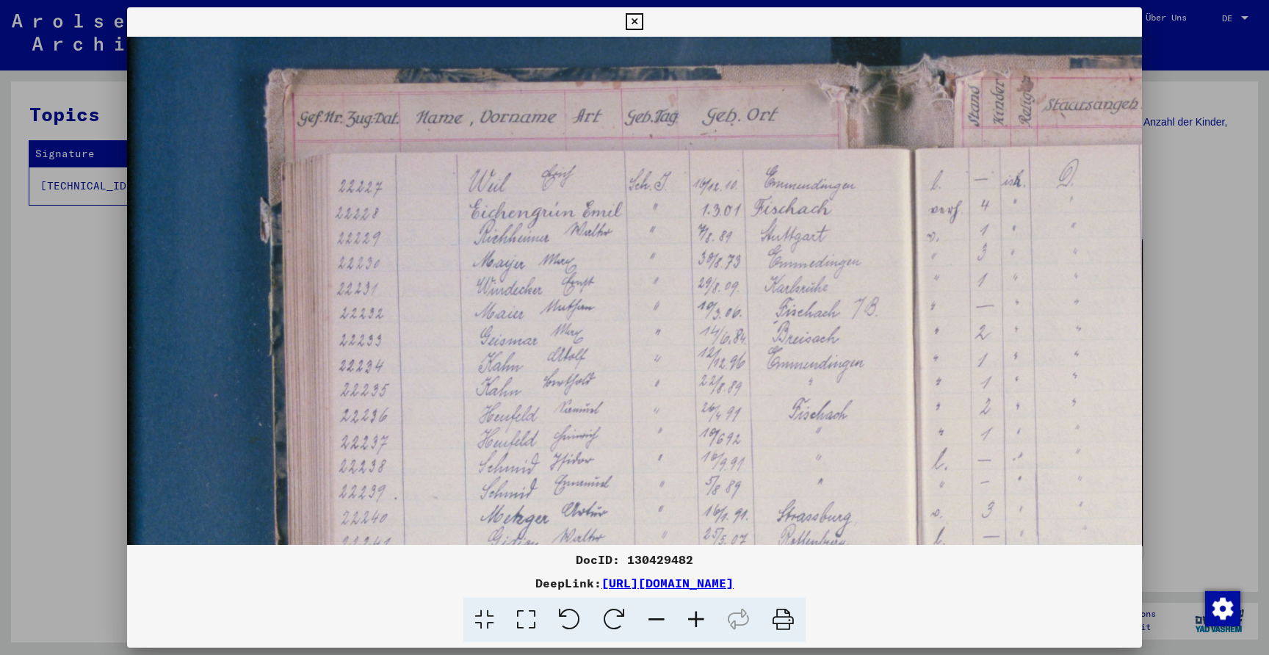
drag, startPoint x: 620, startPoint y: 364, endPoint x: 651, endPoint y: 515, distance: 154.4
click at [651, 517] on img at bounding box center [976, 539] width 1698 height 1132
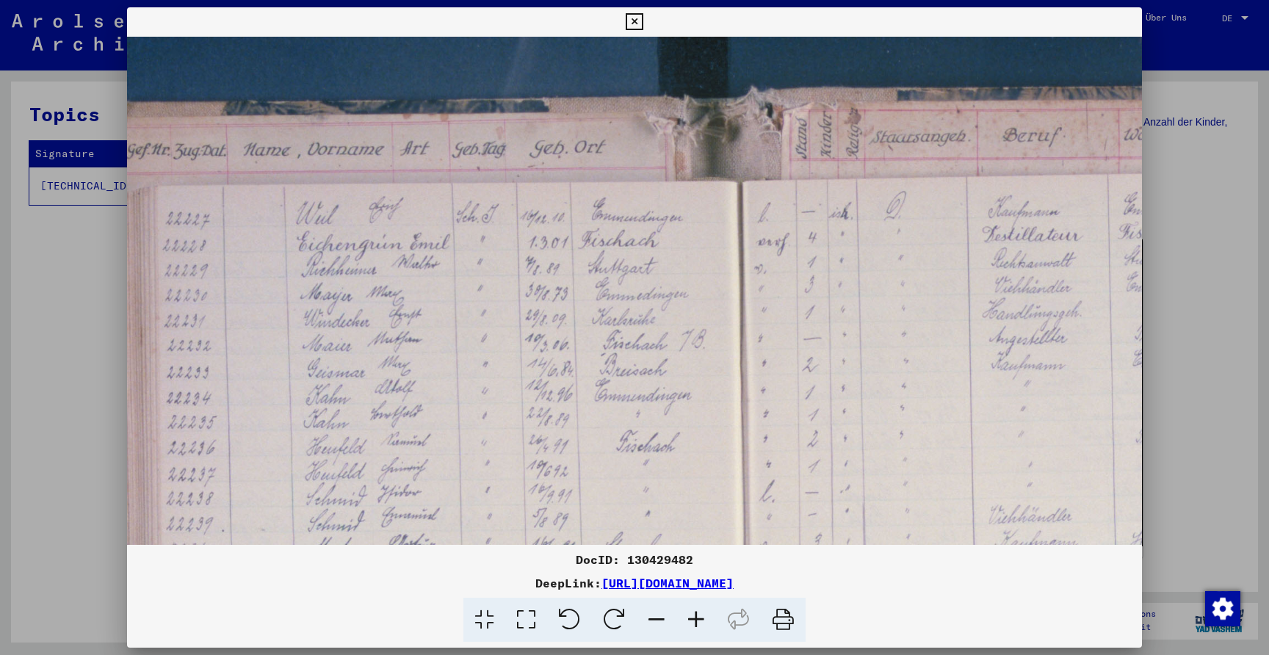
drag, startPoint x: 607, startPoint y: 279, endPoint x: 633, endPoint y: 307, distance: 37.9
click at [444, 301] on img at bounding box center [803, 571] width 1698 height 1132
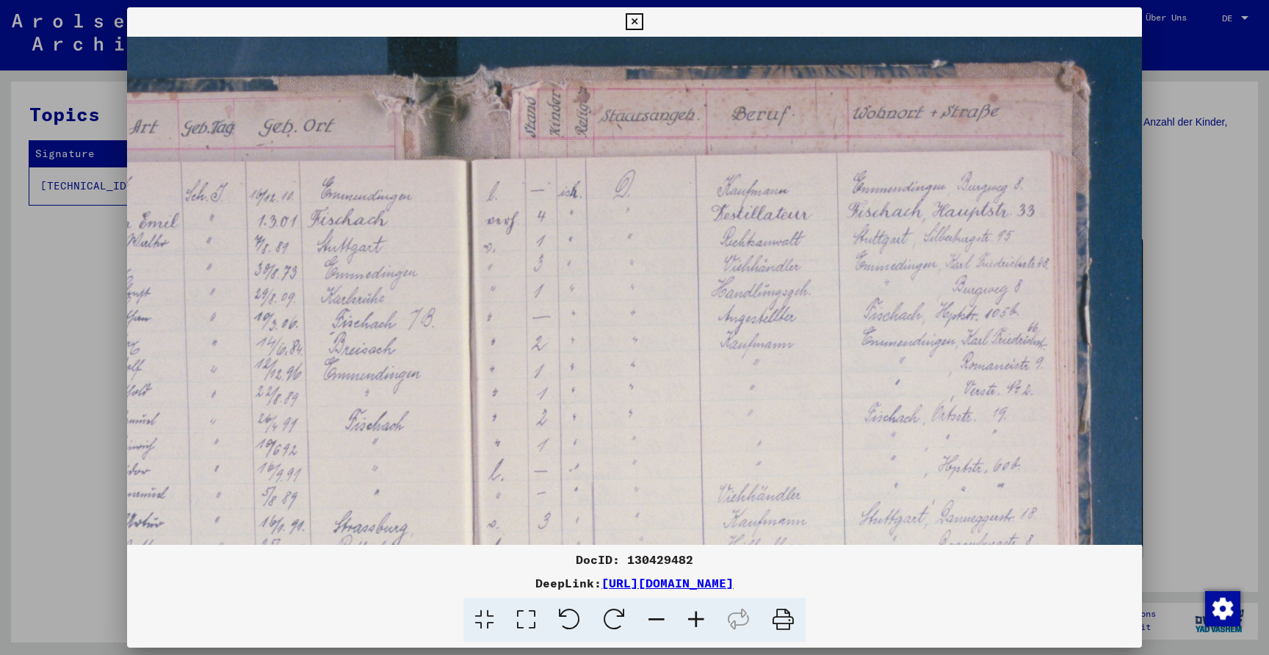
drag, startPoint x: 658, startPoint y: 308, endPoint x: 402, endPoint y: 287, distance: 257.1
click at [402, 287] on img at bounding box center [533, 550] width 1698 height 1132
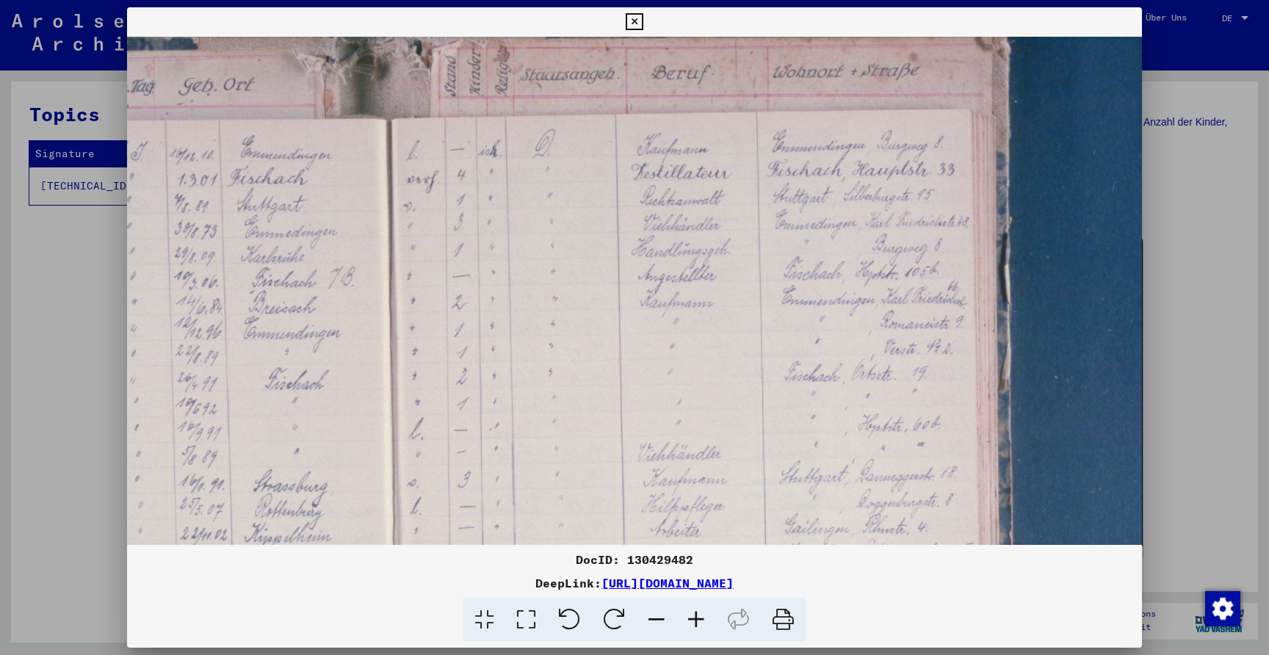
scroll to position [97, 521]
drag, startPoint x: 648, startPoint y: 294, endPoint x: 648, endPoint y: 245, distance: 49.9
click at [648, 245] on img at bounding box center [455, 506] width 1698 height 1132
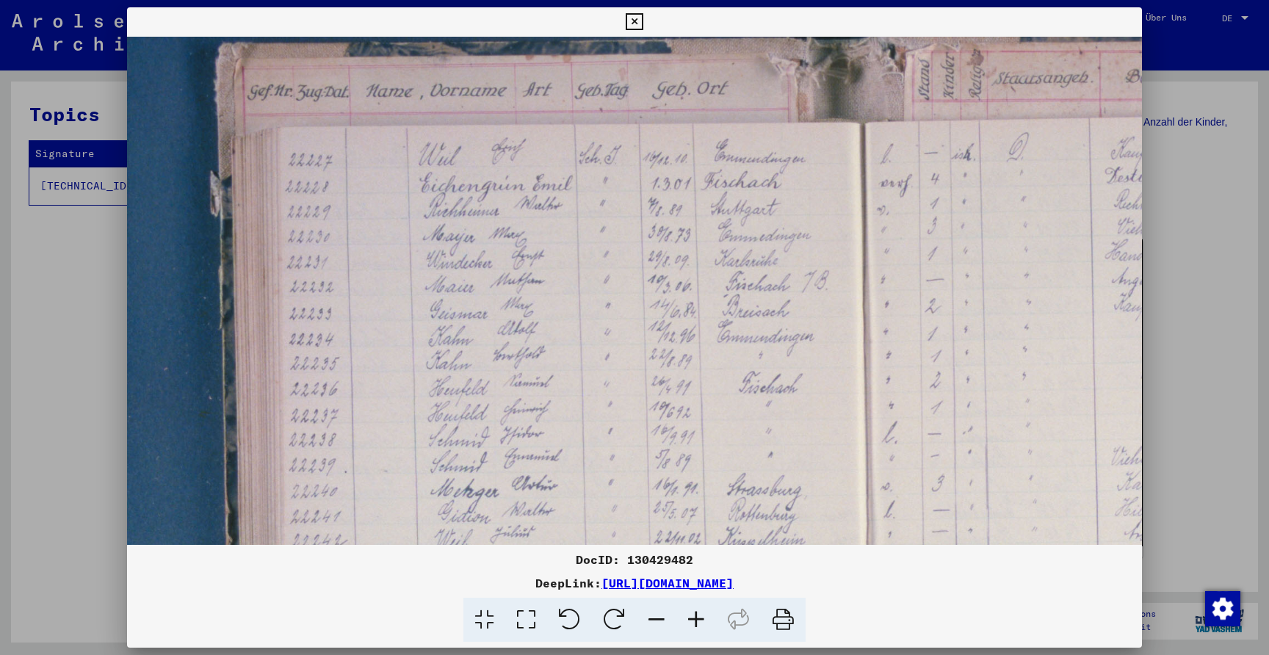
drag, startPoint x: 688, startPoint y: 308, endPoint x: 918, endPoint y: 314, distance: 229.9
click at [919, 314] on img at bounding box center [926, 512] width 1698 height 1132
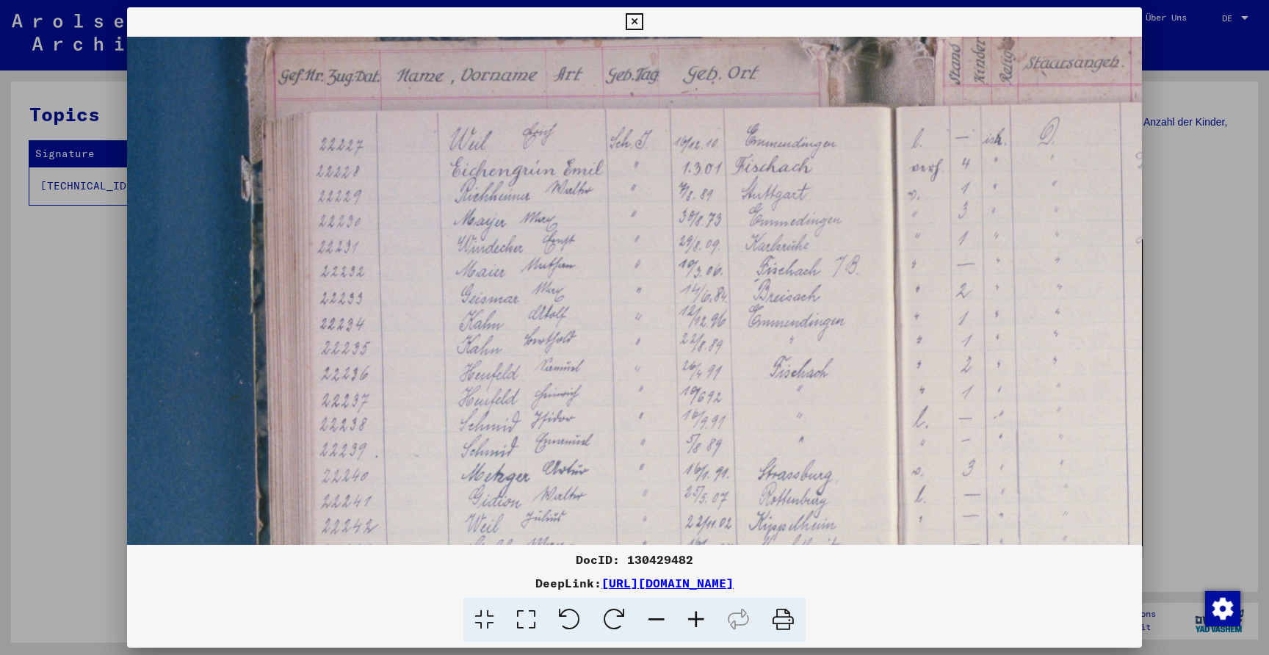
scroll to position [134, 0]
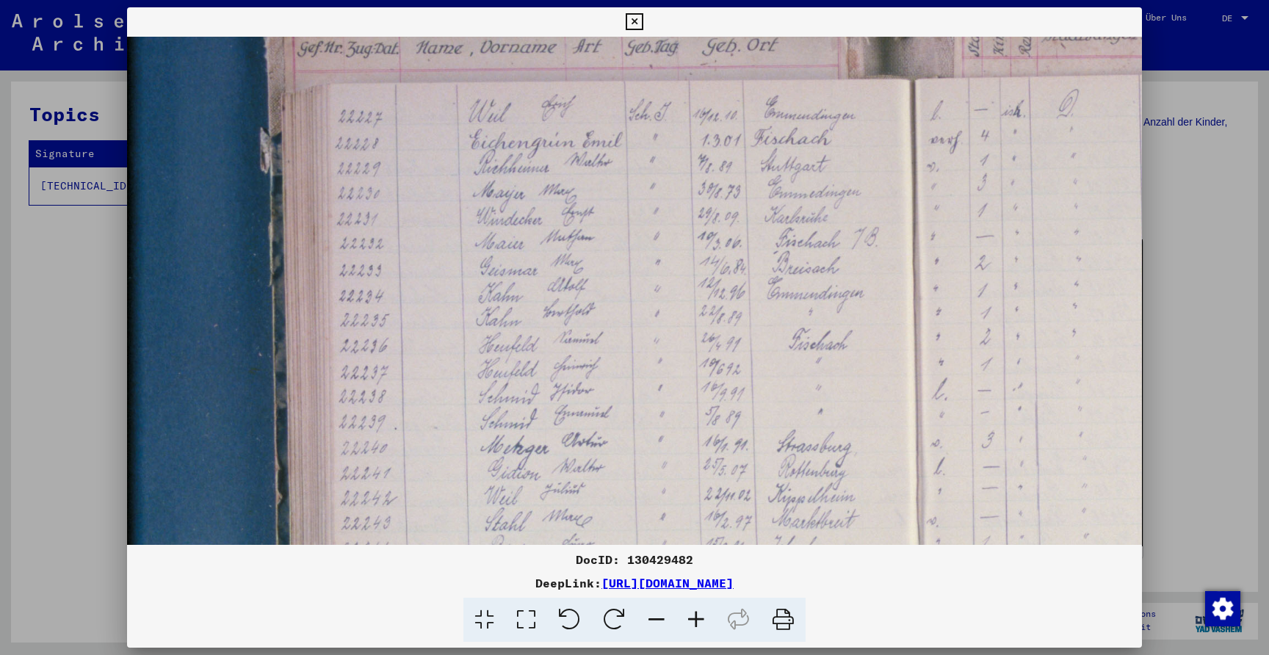
drag, startPoint x: 742, startPoint y: 269, endPoint x: 792, endPoint y: 237, distance: 60.1
click at [792, 237] on img at bounding box center [976, 469] width 1698 height 1132
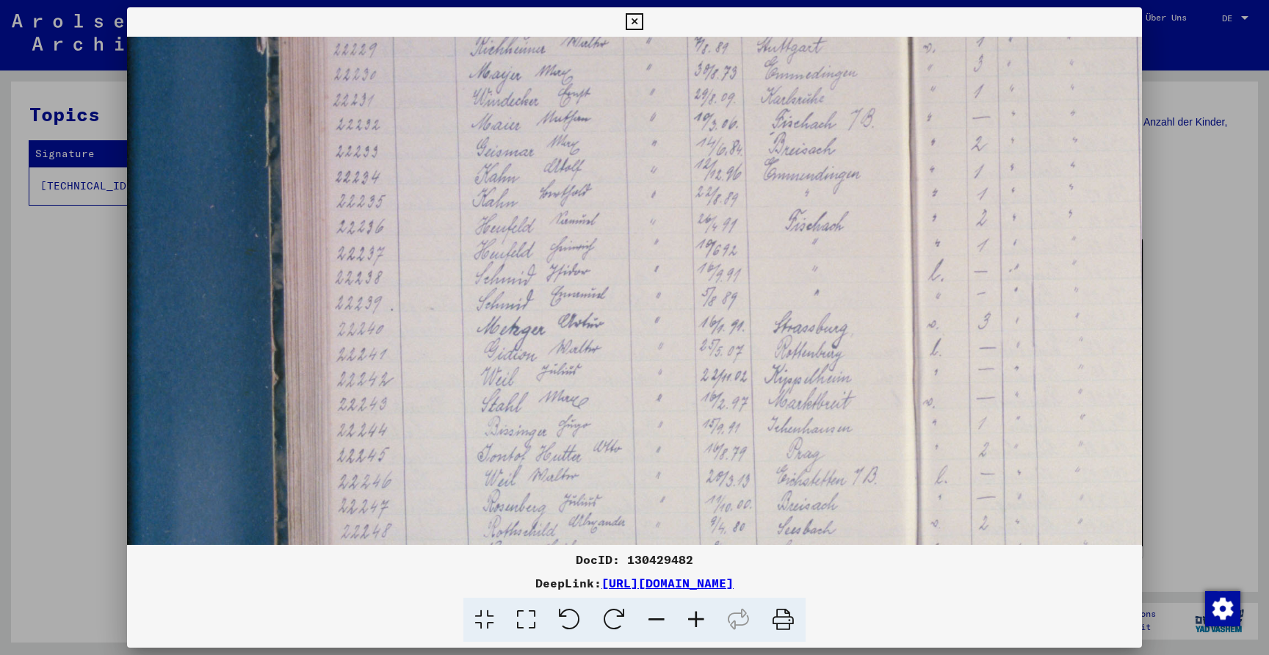
scroll to position [253, 4]
drag, startPoint x: 778, startPoint y: 327, endPoint x: 775, endPoint y: 226, distance: 100.6
click at [775, 226] on img at bounding box center [972, 349] width 1698 height 1132
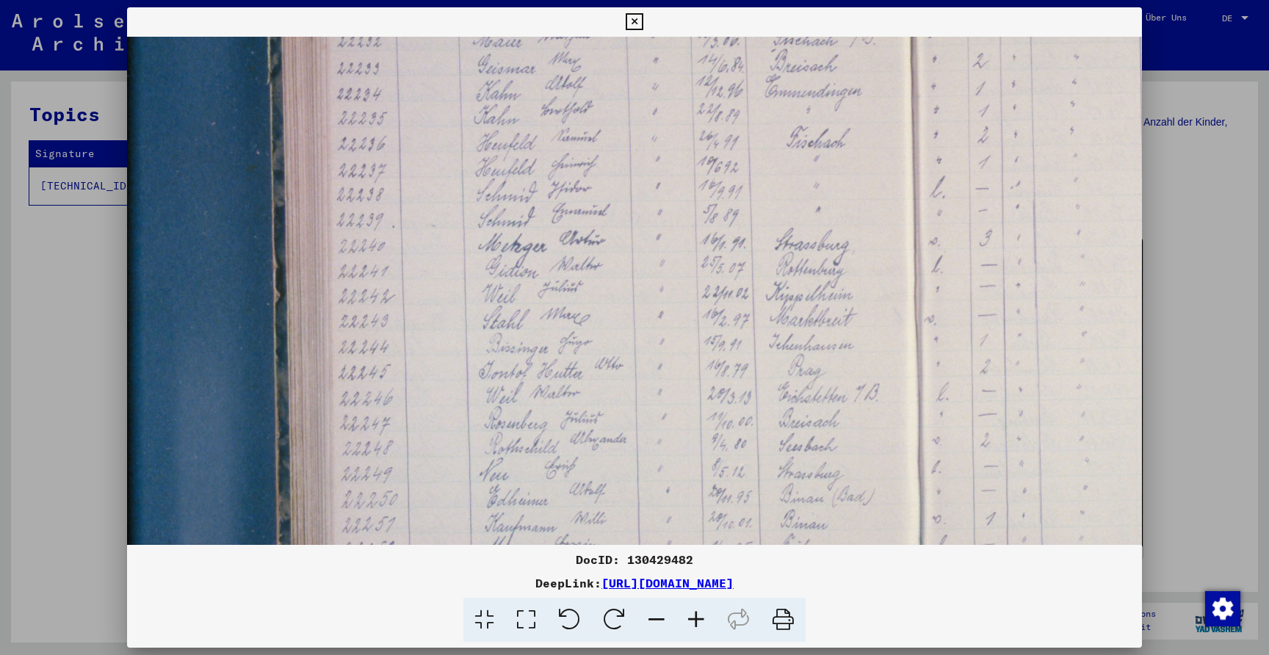
scroll to position [338, 2]
drag, startPoint x: 653, startPoint y: 377, endPoint x: 654, endPoint y: 293, distance: 84.5
click at [654, 293] on img at bounding box center [974, 265] width 1698 height 1132
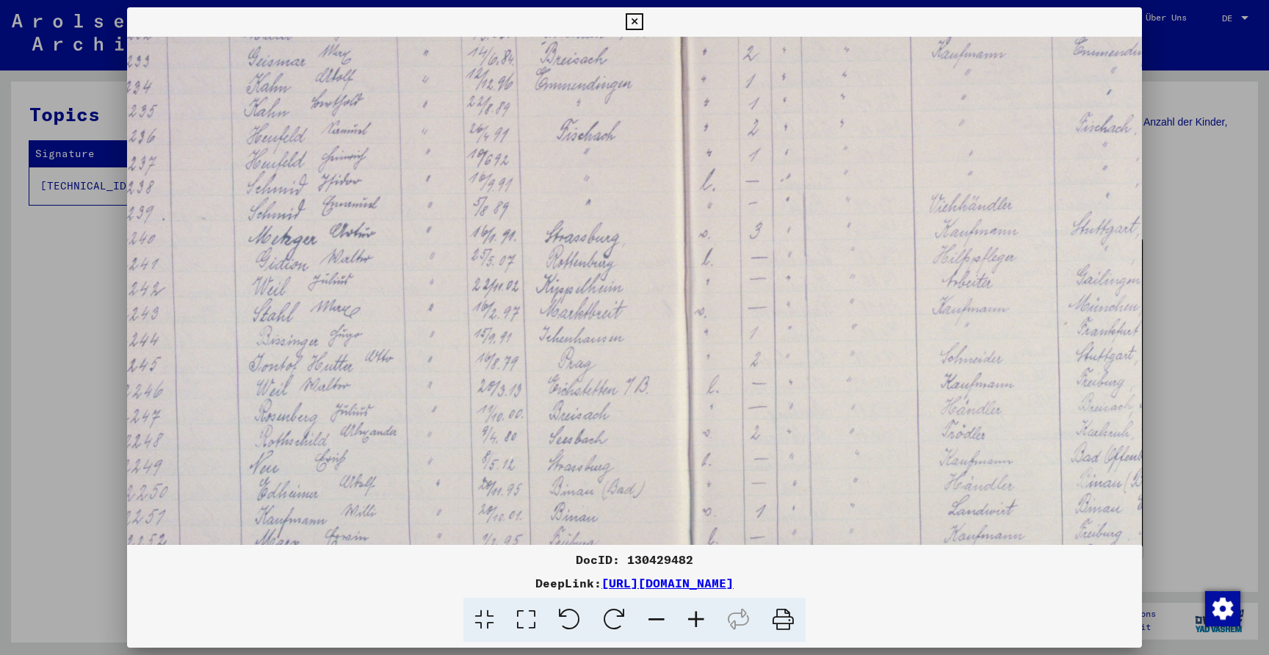
drag, startPoint x: 753, startPoint y: 420, endPoint x: 544, endPoint y: 418, distance: 208.5
click at [544, 418] on img at bounding box center [744, 260] width 1698 height 1132
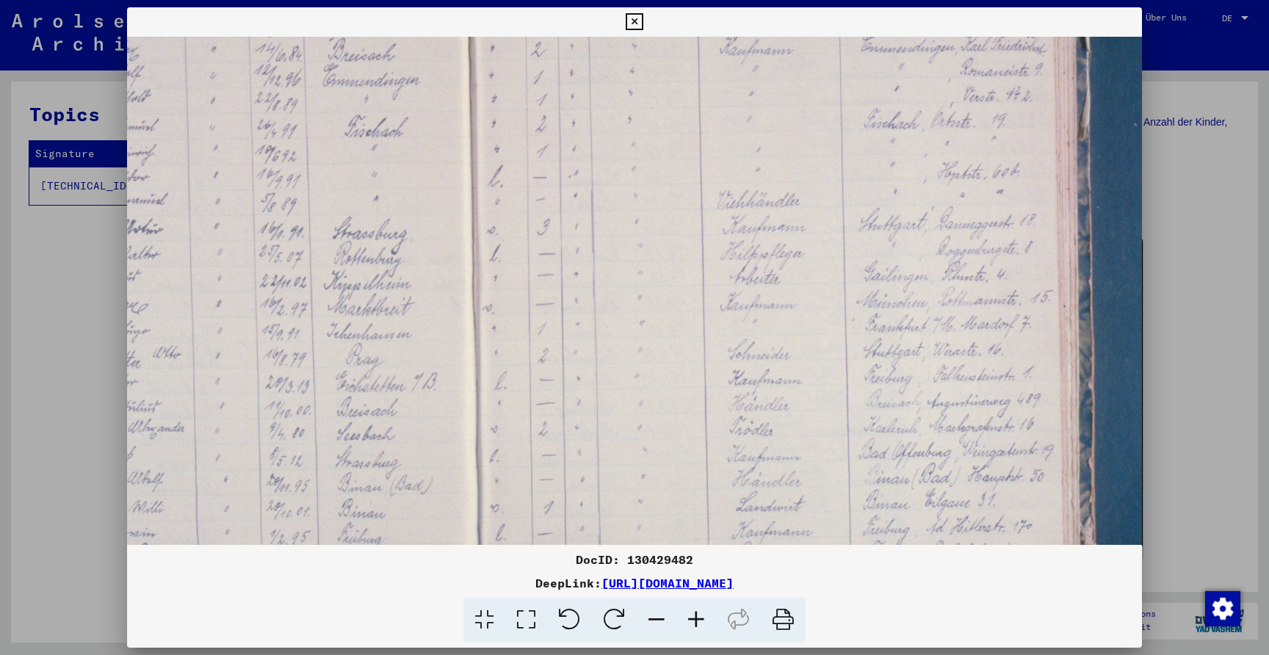
scroll to position [347, 445]
drag, startPoint x: 949, startPoint y: 425, endPoint x: 752, endPoint y: 424, distance: 196.8
click at [752, 424] on img at bounding box center [531, 256] width 1698 height 1132
click at [1026, 125] on img at bounding box center [531, 256] width 1698 height 1132
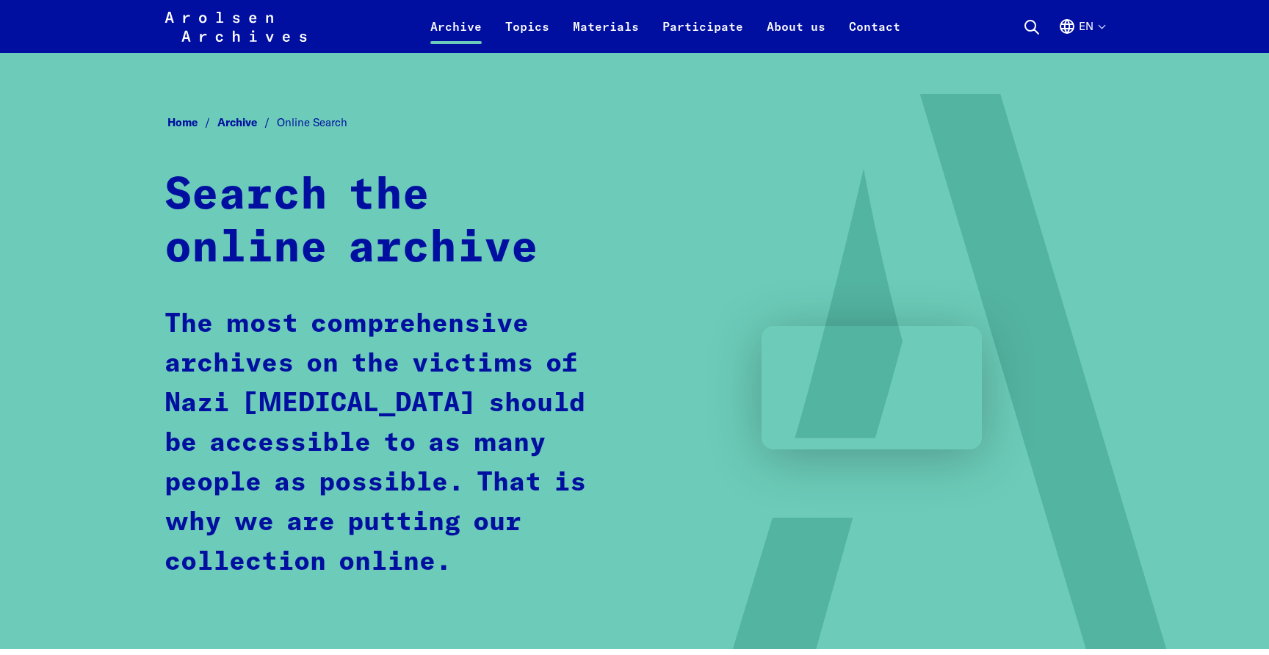
scroll to position [829, 0]
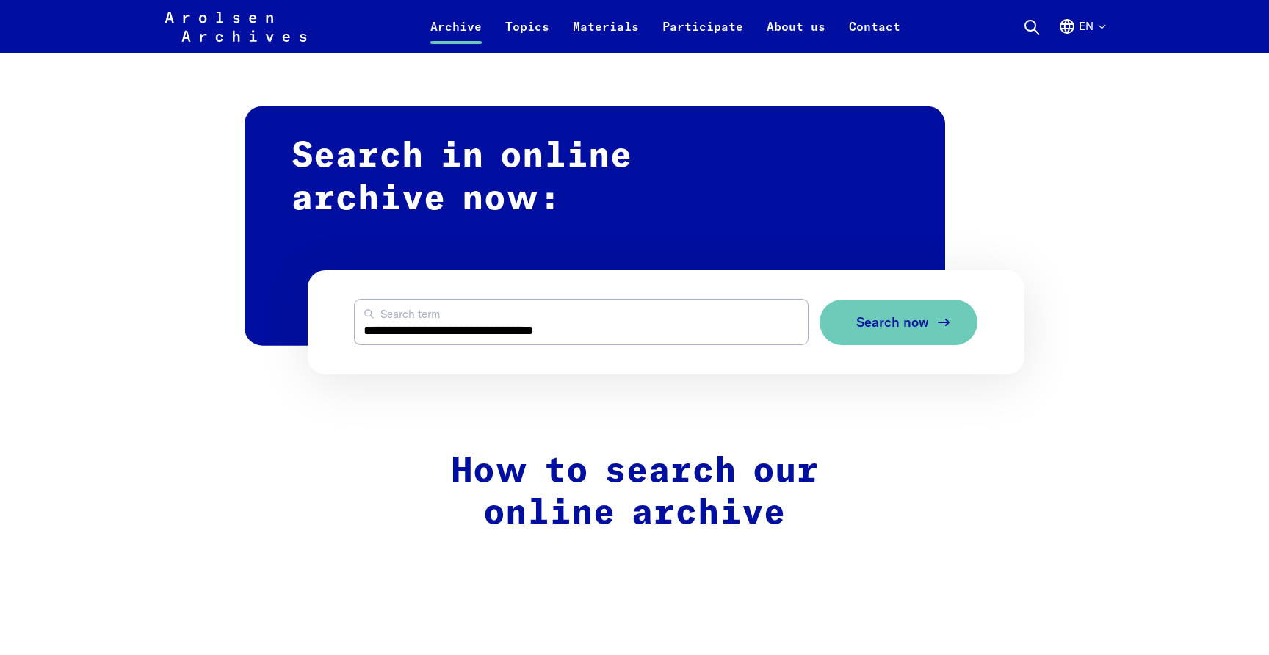
click at [885, 329] on span "Search now" at bounding box center [892, 322] width 73 height 15
